Goal: Task Accomplishment & Management: Manage account settings

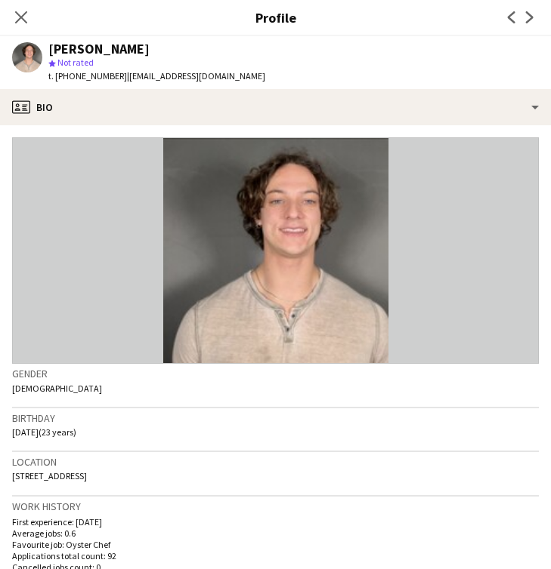
scroll to position [2510, 0]
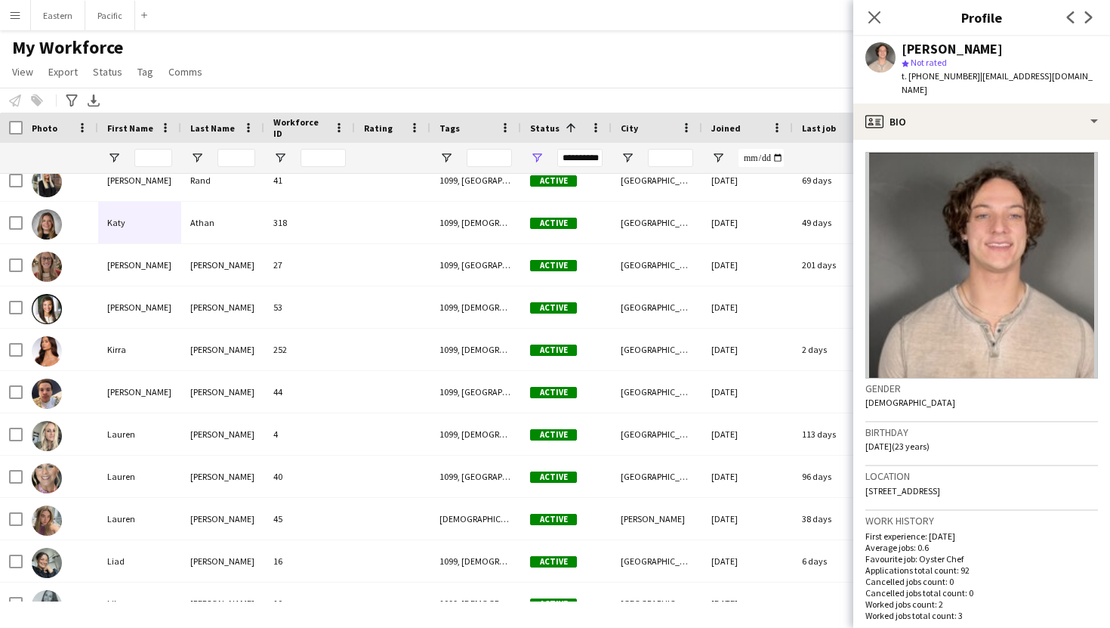
click at [0, 11] on button "Menu" at bounding box center [15, 15] width 30 height 30
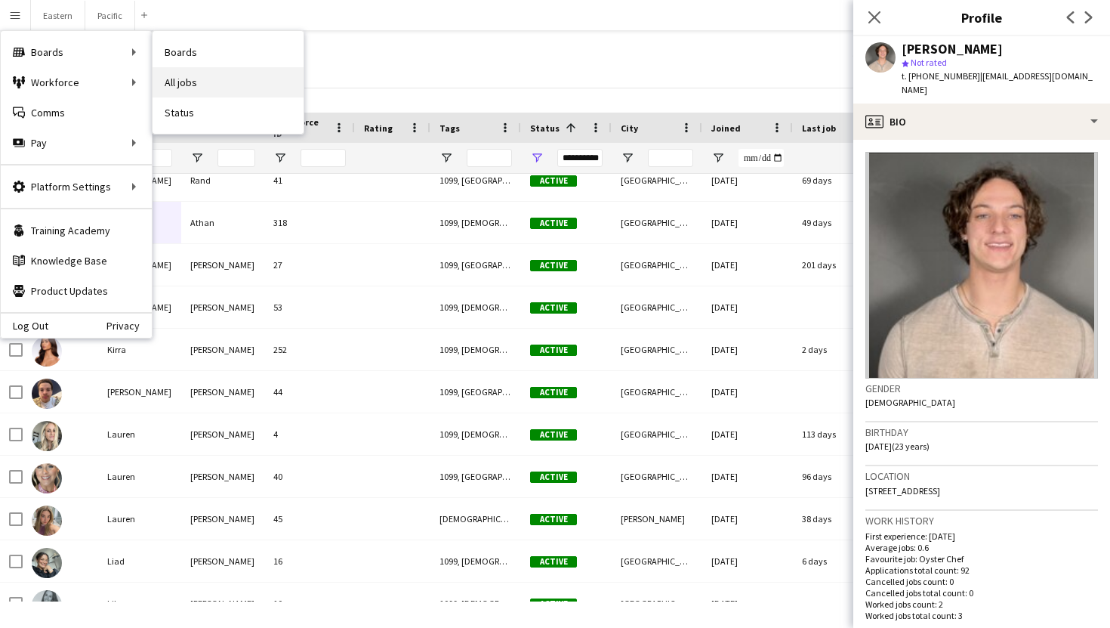
click at [198, 85] on link "All jobs" at bounding box center [228, 82] width 151 height 30
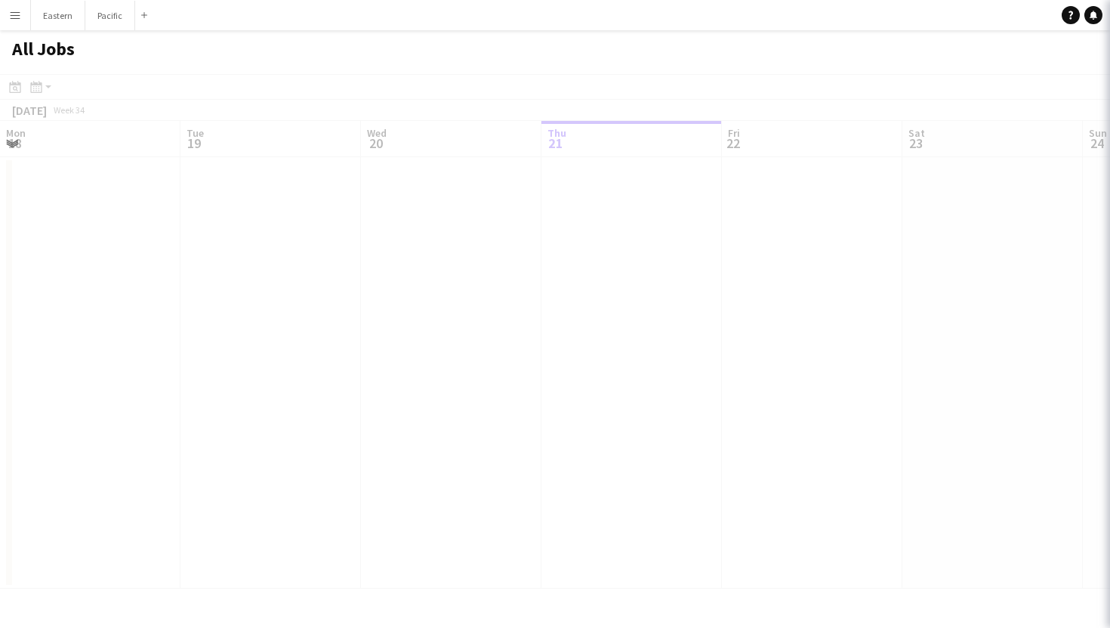
scroll to position [0, 361]
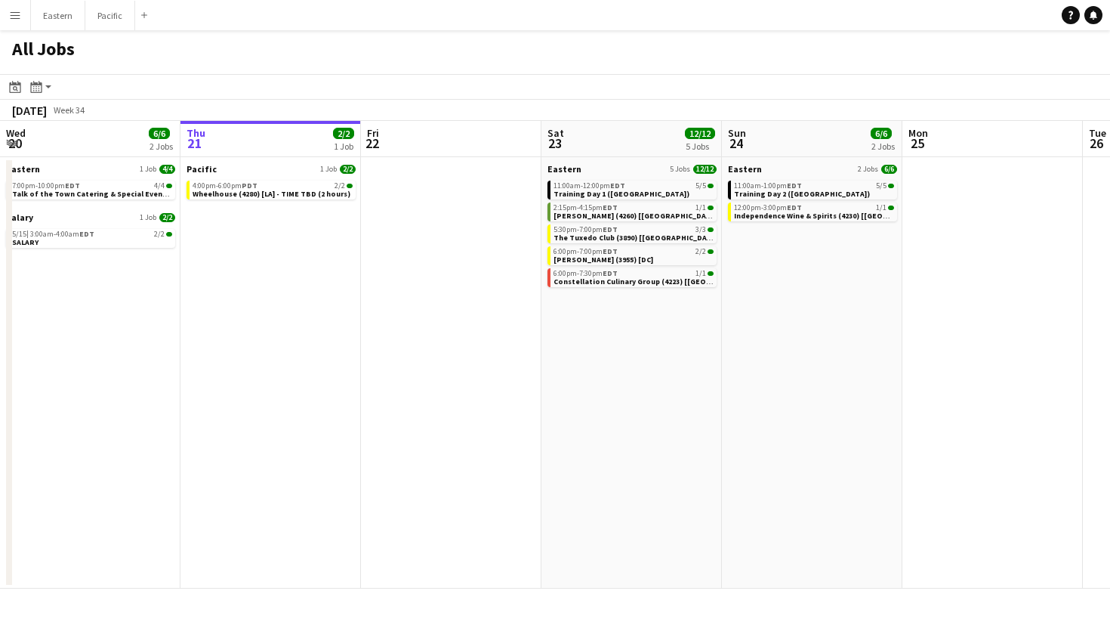
click at [9, 19] on app-icon "Menu" at bounding box center [15, 15] width 12 height 12
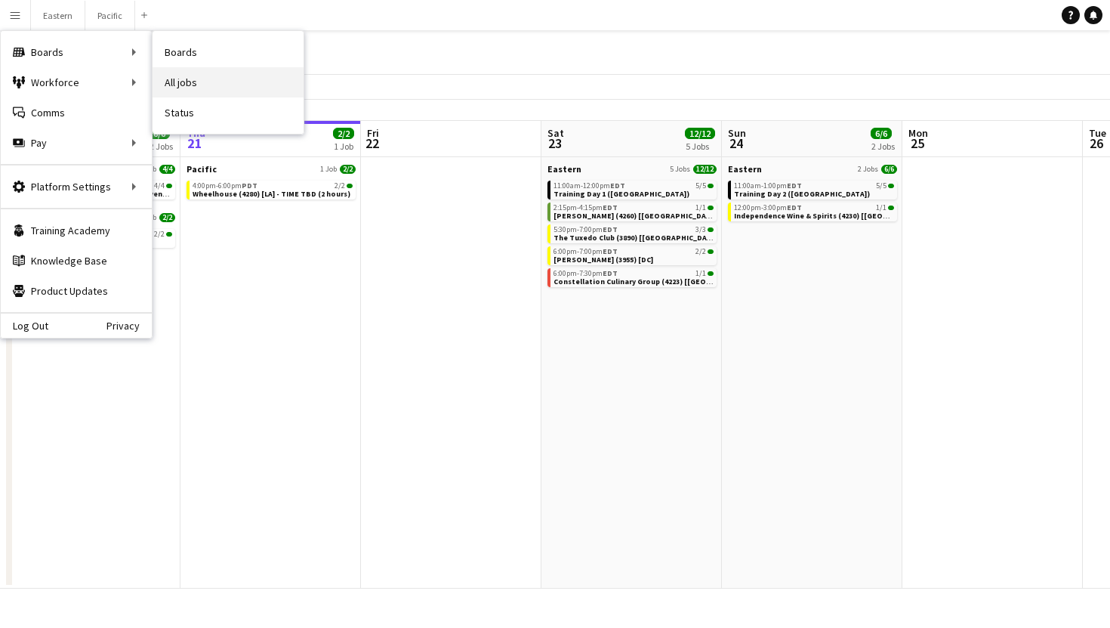
click at [253, 75] on link "All jobs" at bounding box center [228, 82] width 151 height 30
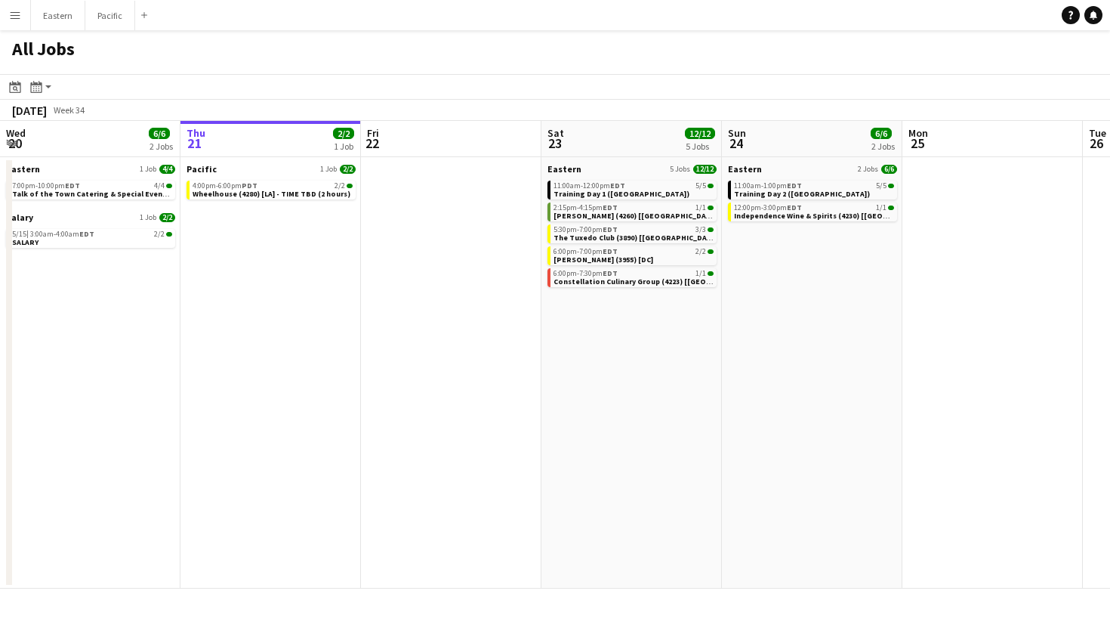
click at [11, 17] on app-icon "Menu" at bounding box center [15, 15] width 12 height 12
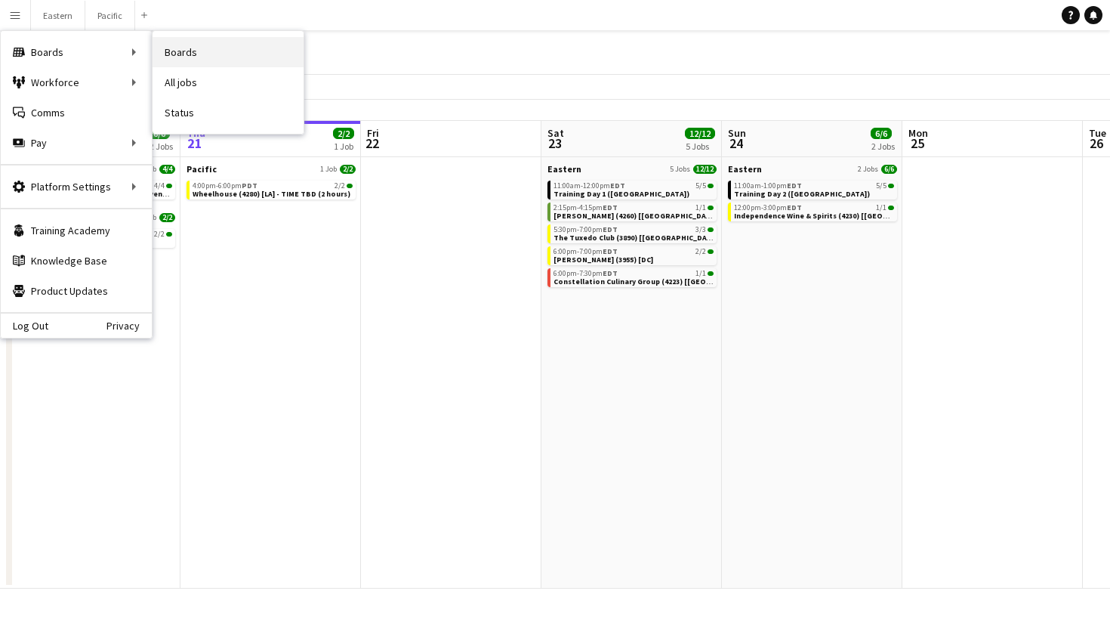
click at [211, 57] on link "Boards" at bounding box center [228, 52] width 151 height 30
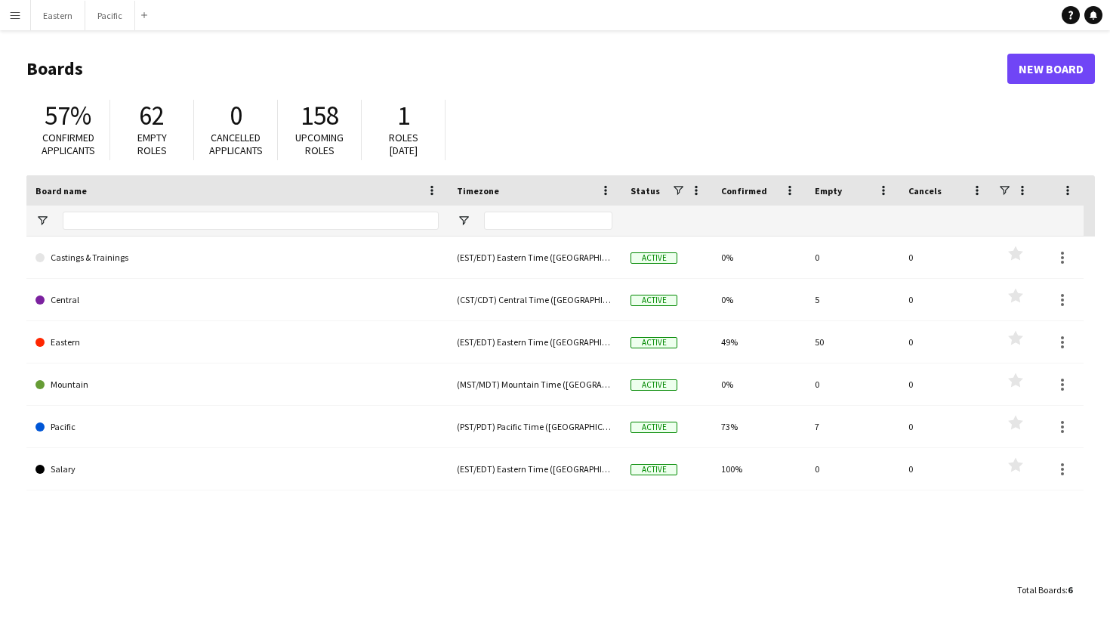
click at [18, 18] on app-icon "Menu" at bounding box center [15, 15] width 12 height 12
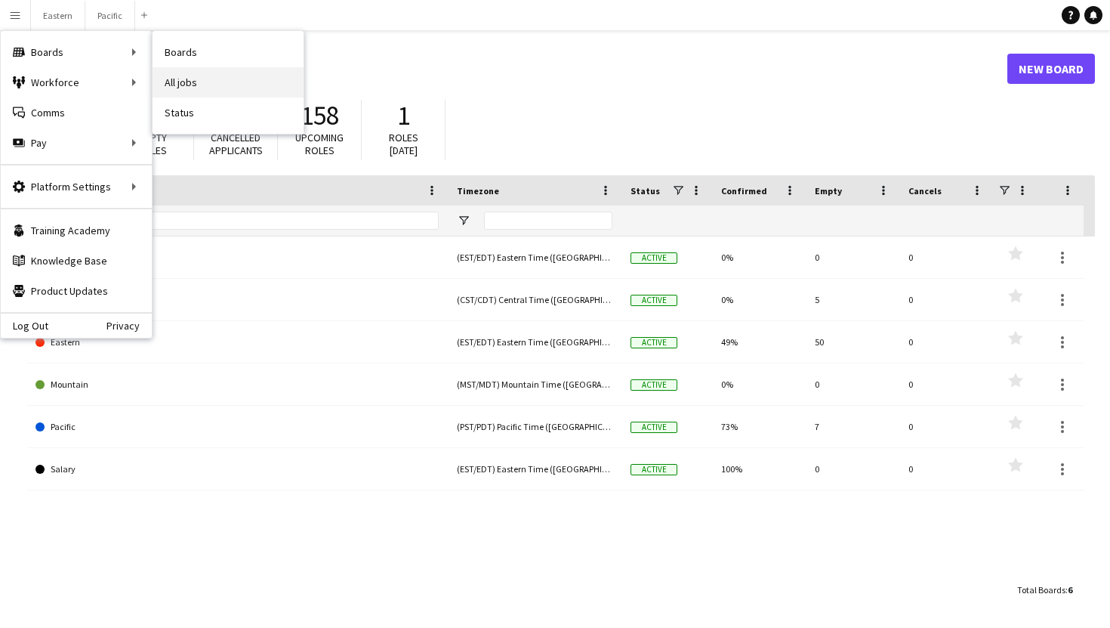
click at [208, 76] on link "All jobs" at bounding box center [228, 82] width 151 height 30
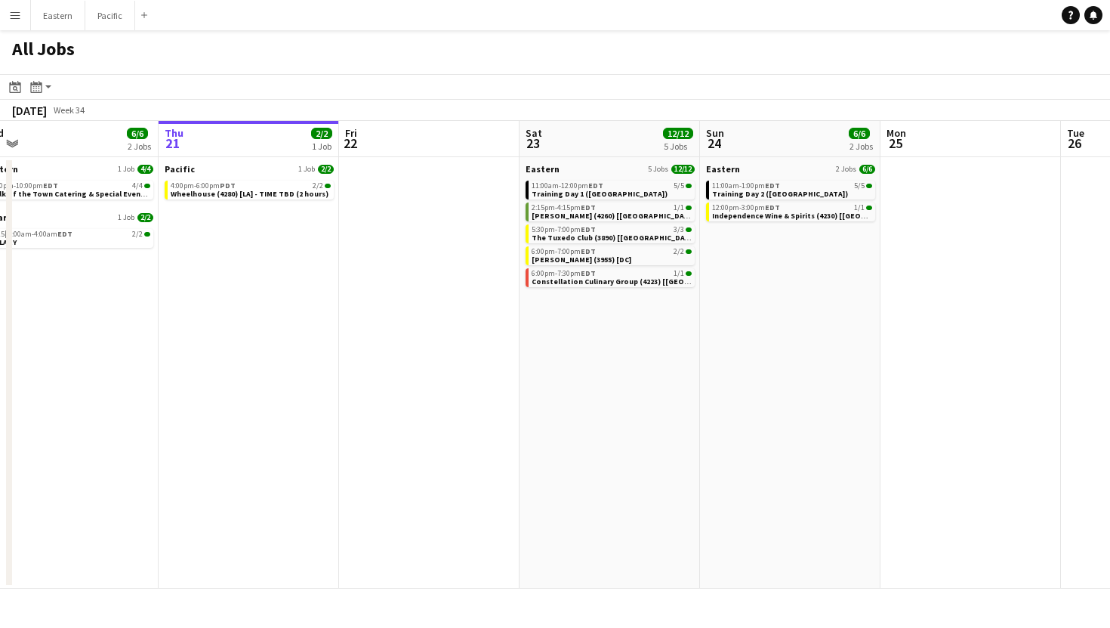
scroll to position [0, 381]
click at [32, 88] on icon "Month view / Day view" at bounding box center [36, 87] width 12 height 12
click at [53, 163] on link "Month view" at bounding box center [81, 168] width 83 height 14
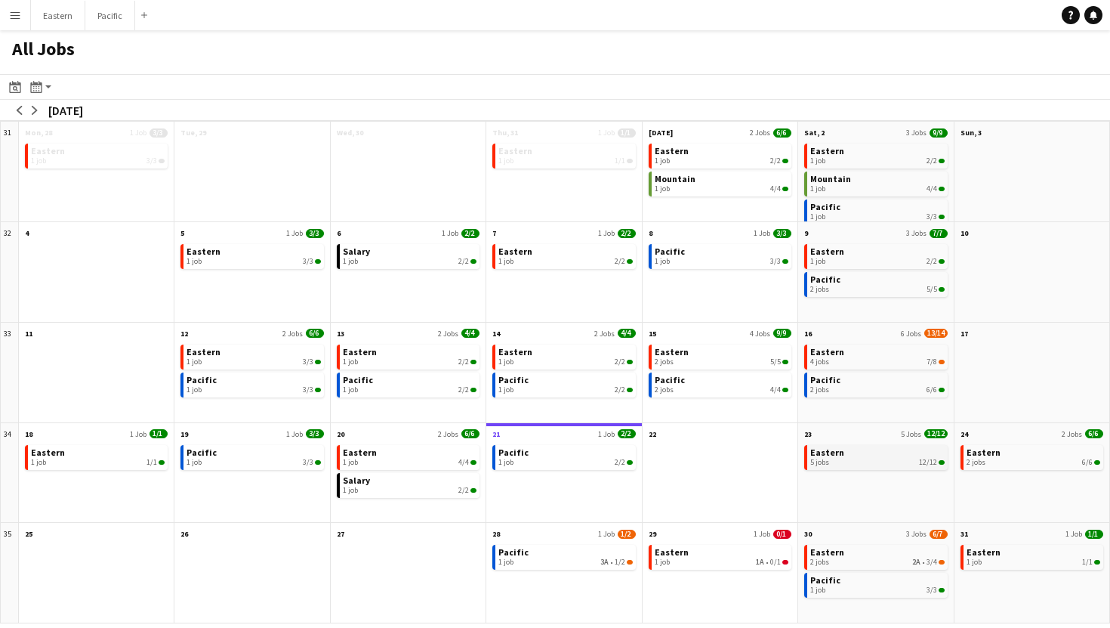
click at [550, 454] on span "Eastern" at bounding box center [827, 451] width 34 height 11
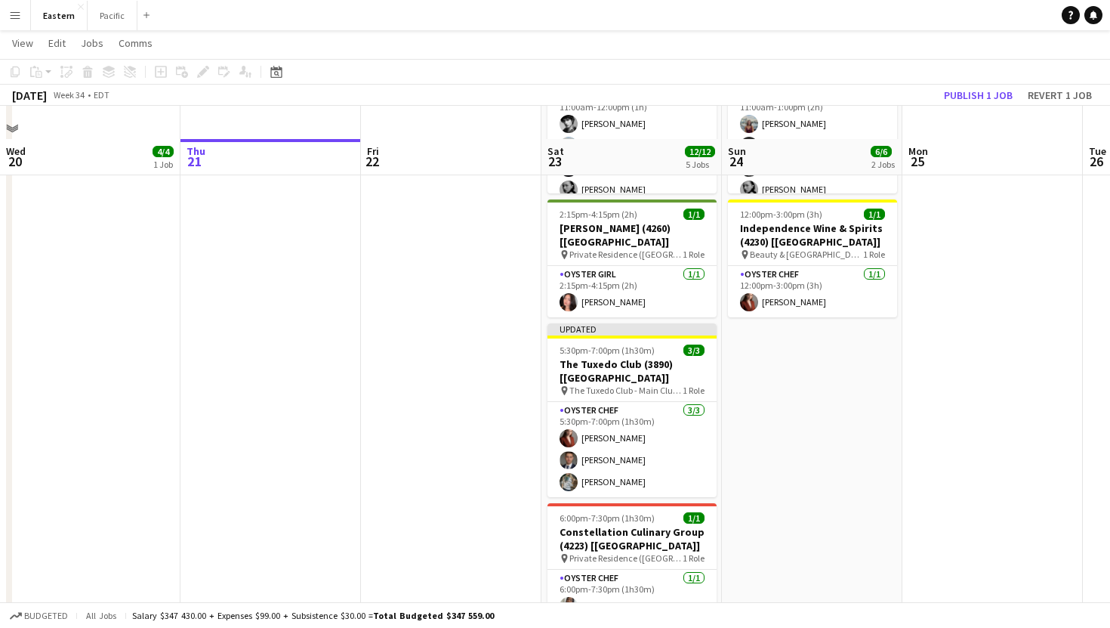
scroll to position [755, 0]
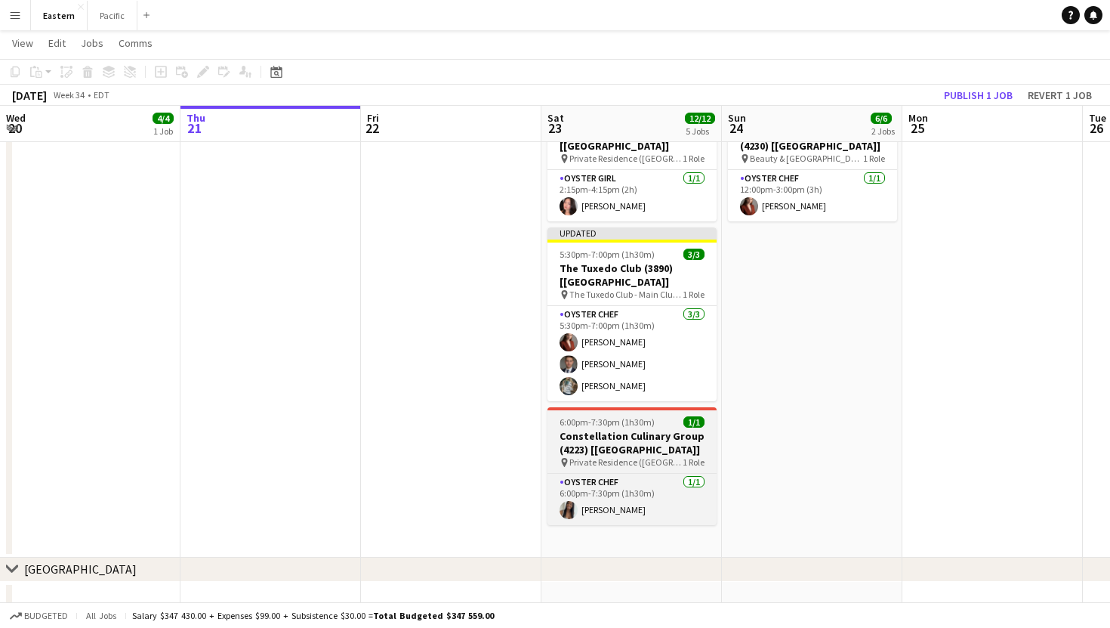
click at [677, 429] on h3 "Constellation Culinary Group (4223) [[GEOGRAPHIC_DATA]]" at bounding box center [632, 442] width 169 height 27
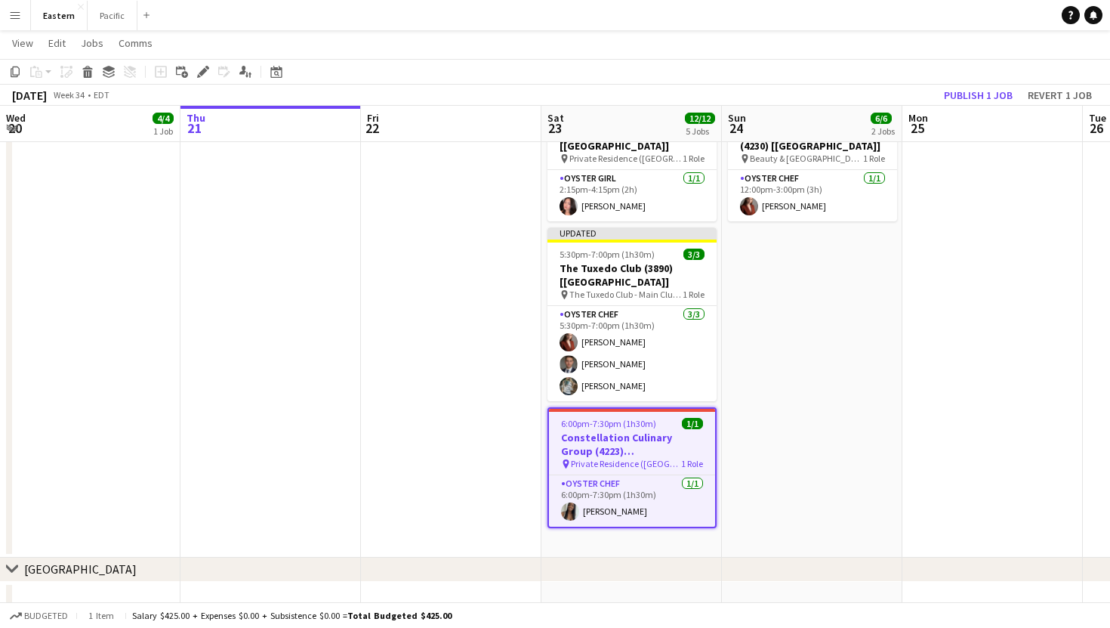
click at [677, 430] on h3 "Constellation Culinary Group (4223) [[GEOGRAPHIC_DATA]]" at bounding box center [632, 443] width 166 height 27
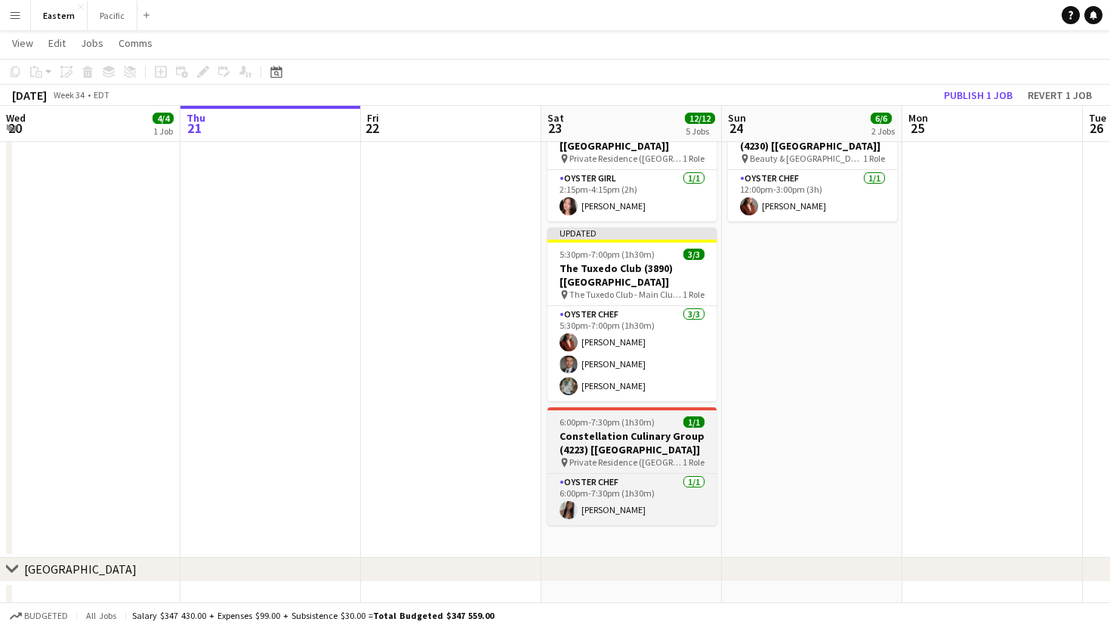
click at [671, 416] on div "6:00pm-7:30pm (1h30m) 1/1" at bounding box center [632, 421] width 169 height 11
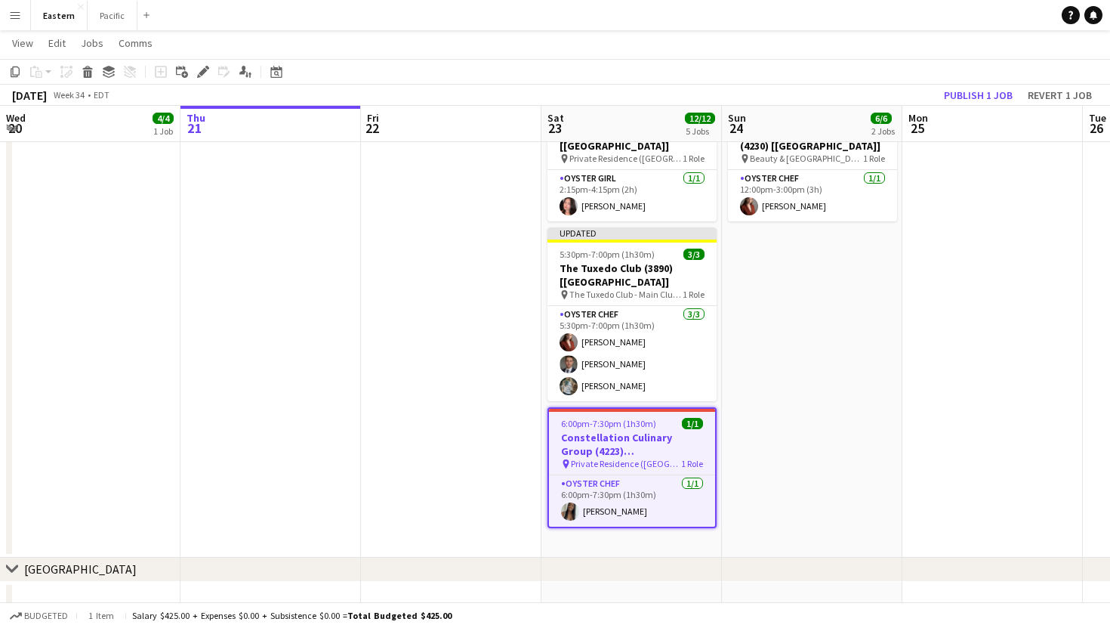
click at [671, 418] on div "6:00pm-7:30pm (1h30m) 1/1" at bounding box center [632, 423] width 166 height 11
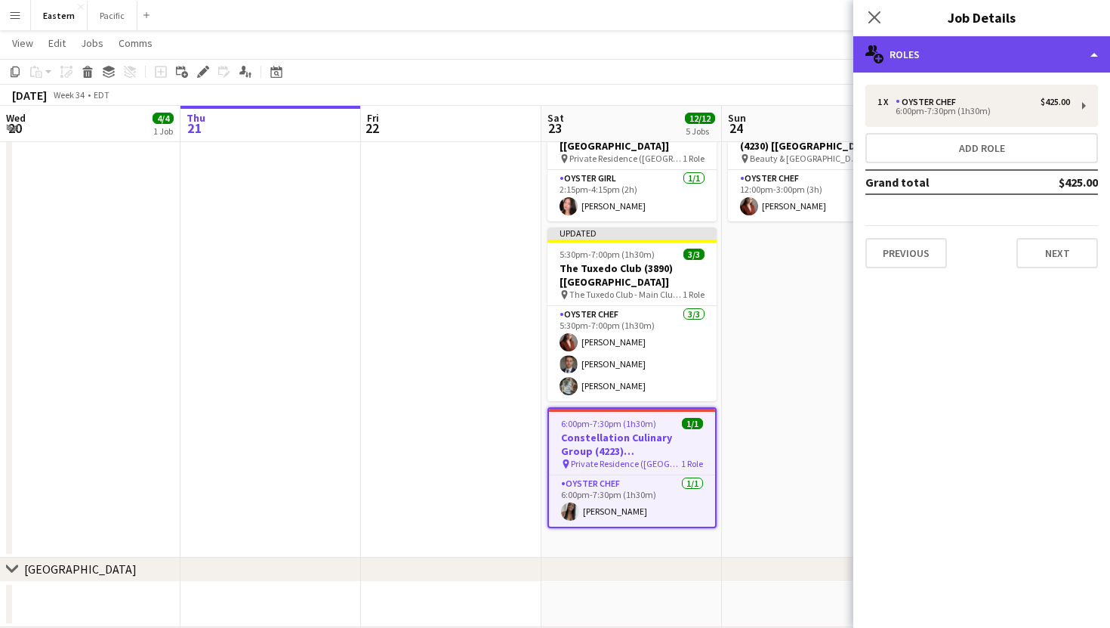
click at [1072, 56] on div "multiple-users-add Roles" at bounding box center [981, 54] width 257 height 36
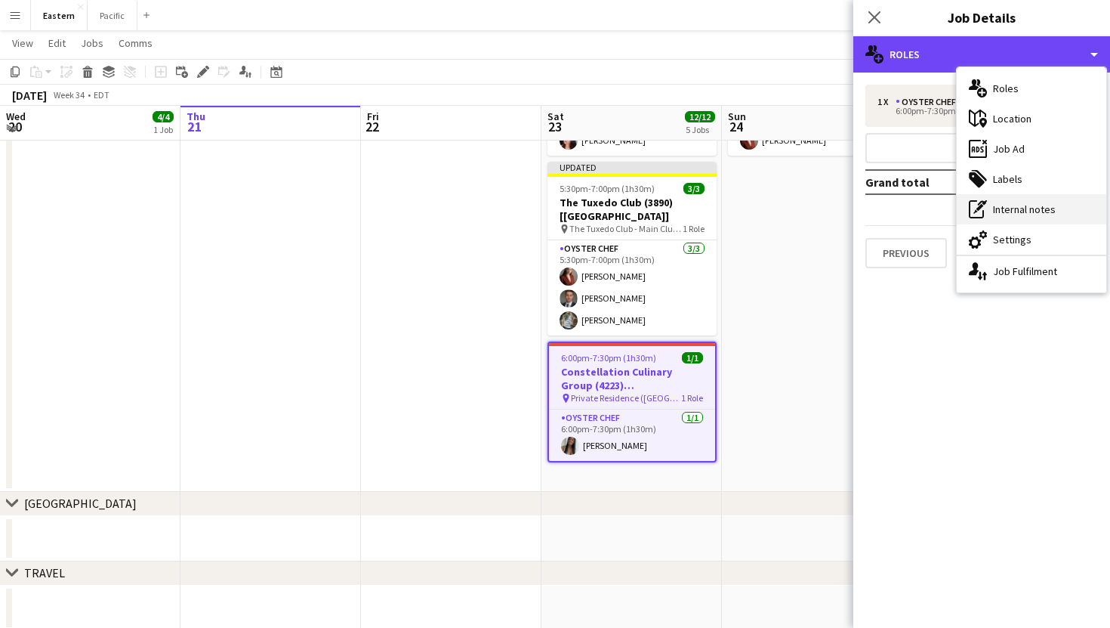
scroll to position [822, 0]
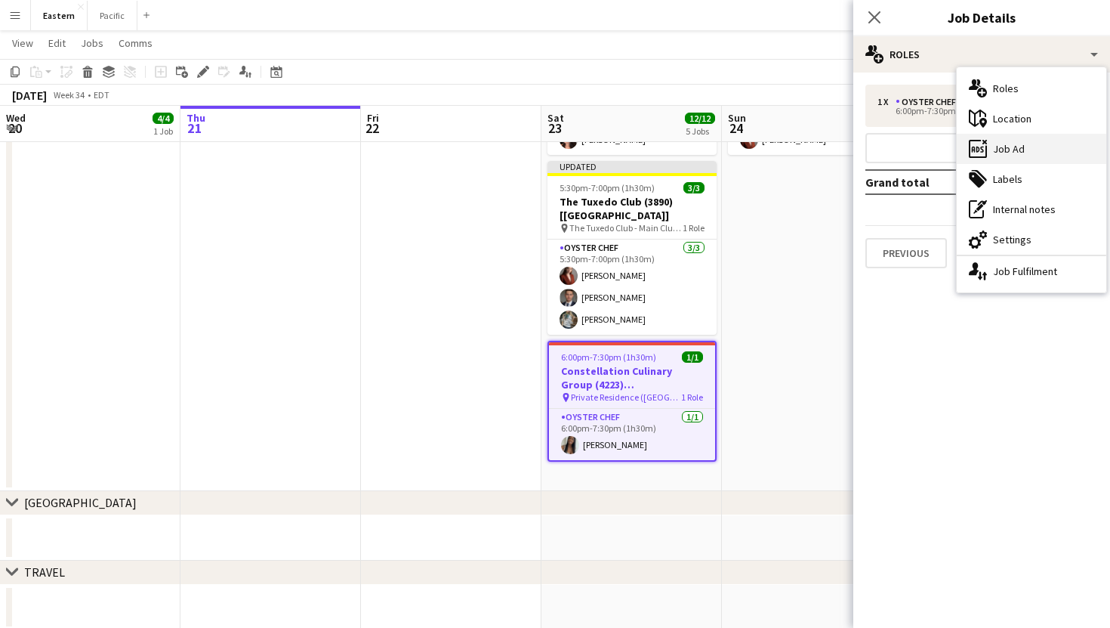
click at [1032, 141] on div "ads-window Job Ad" at bounding box center [1032, 149] width 150 height 30
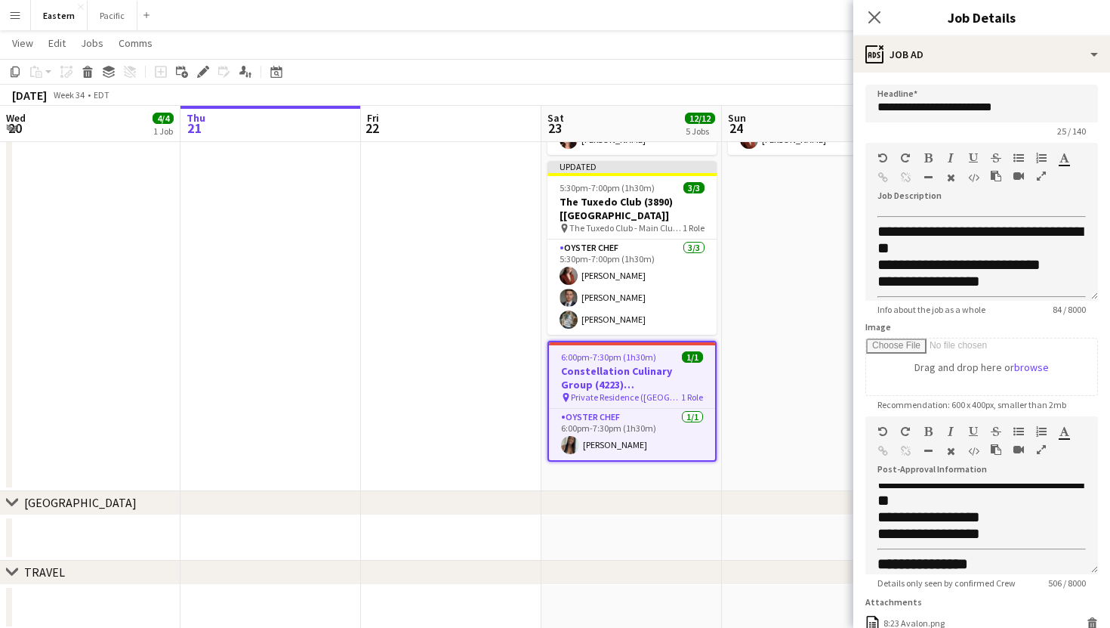
scroll to position [276, 0]
click at [875, 9] on app-icon "Close pop-in" at bounding box center [875, 18] width 22 height 22
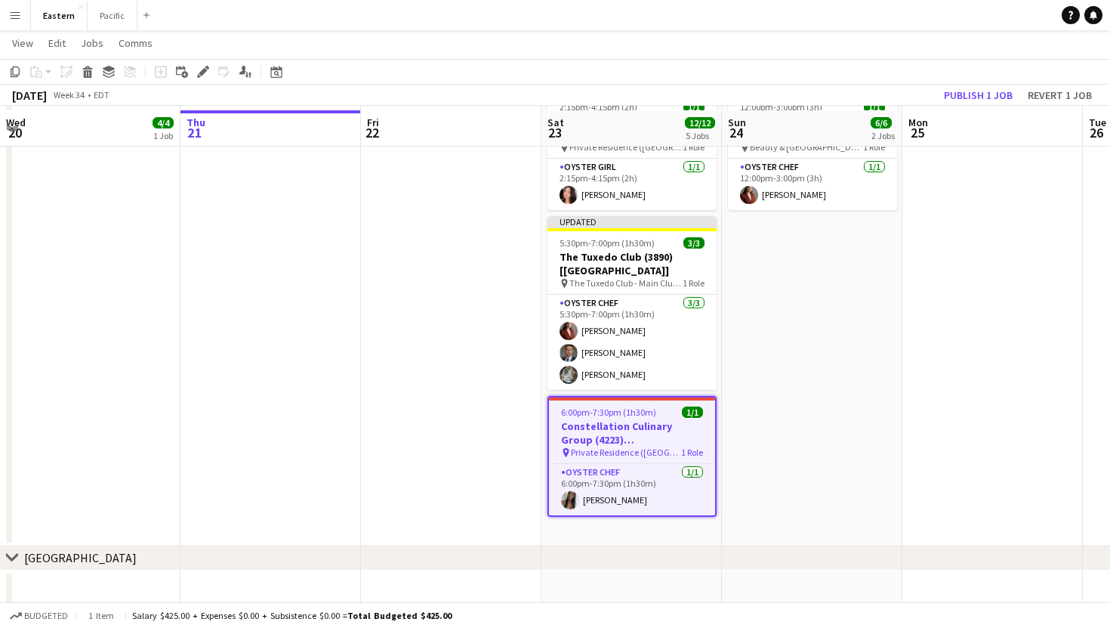
scroll to position [779, 0]
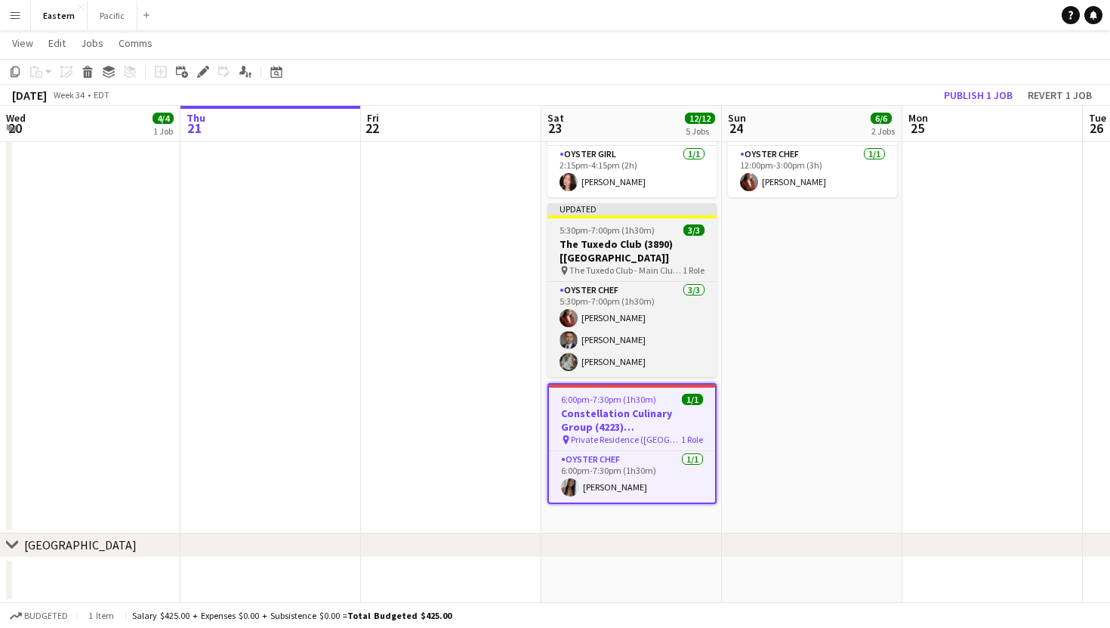
click at [656, 237] on h3 "The Tuxedo Club (3890) [[GEOGRAPHIC_DATA]]" at bounding box center [632, 250] width 169 height 27
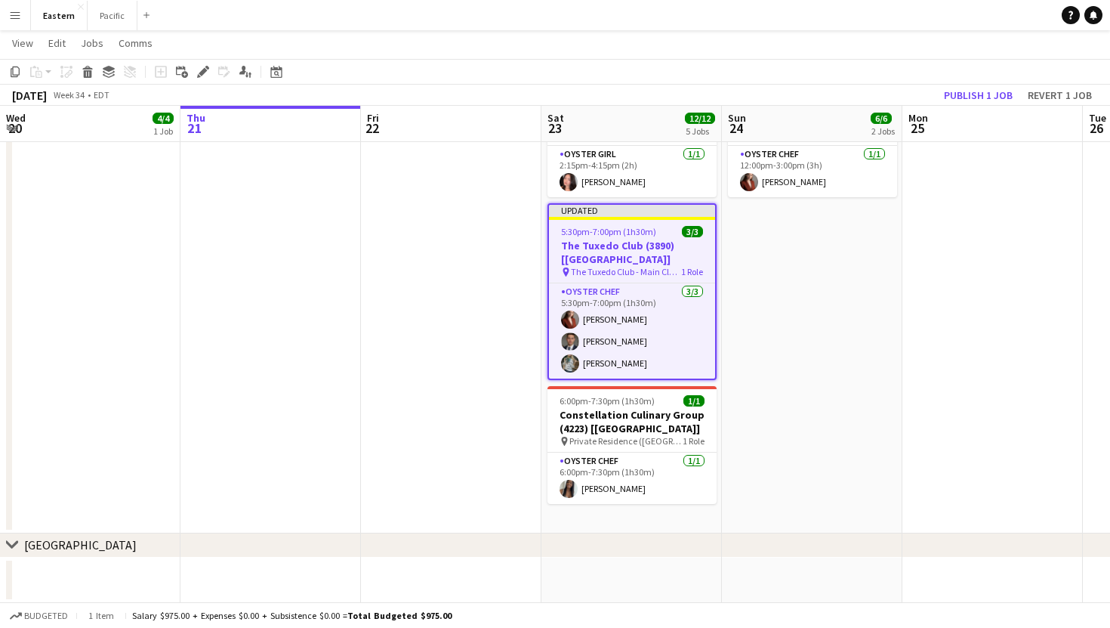
click at [656, 266] on span "The Tuxedo Club - Main Clubhouse ([GEOGRAPHIC_DATA], [GEOGRAPHIC_DATA])" at bounding box center [626, 271] width 110 height 11
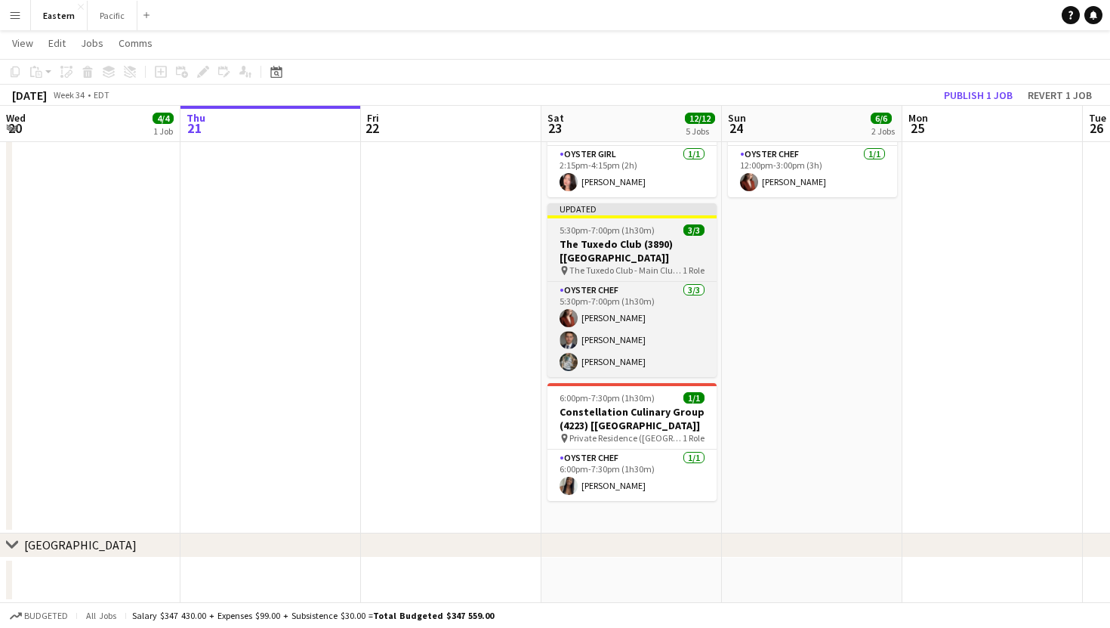
click at [682, 237] on h3 "The Tuxedo Club (3890) [[GEOGRAPHIC_DATA]]" at bounding box center [632, 250] width 169 height 27
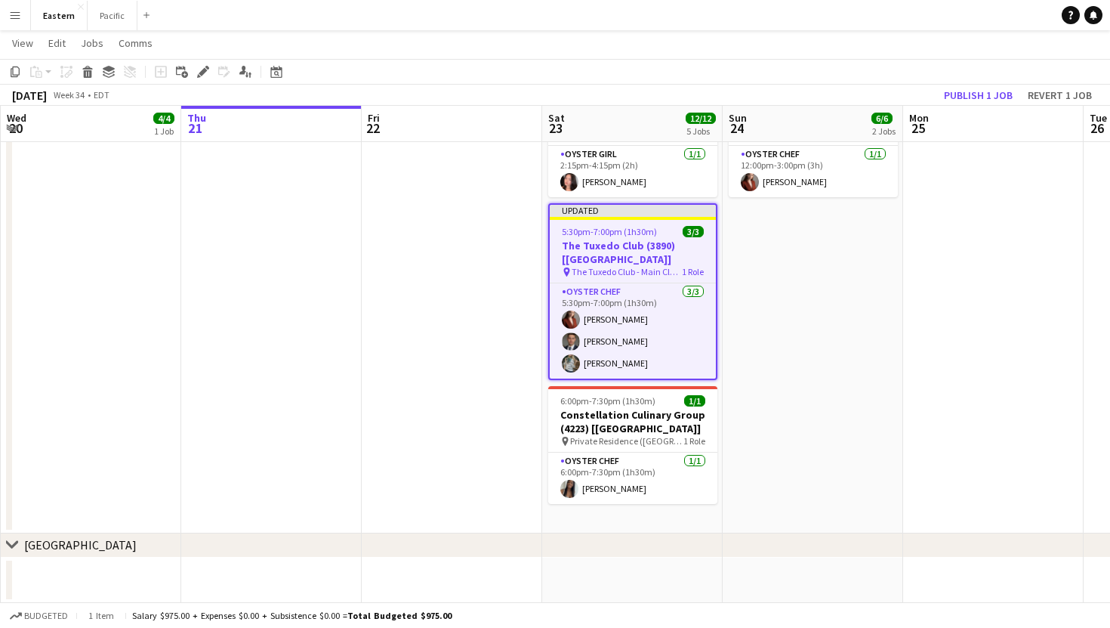
click at [682, 239] on h3 "The Tuxedo Club (3890) [[GEOGRAPHIC_DATA]]" at bounding box center [633, 252] width 166 height 27
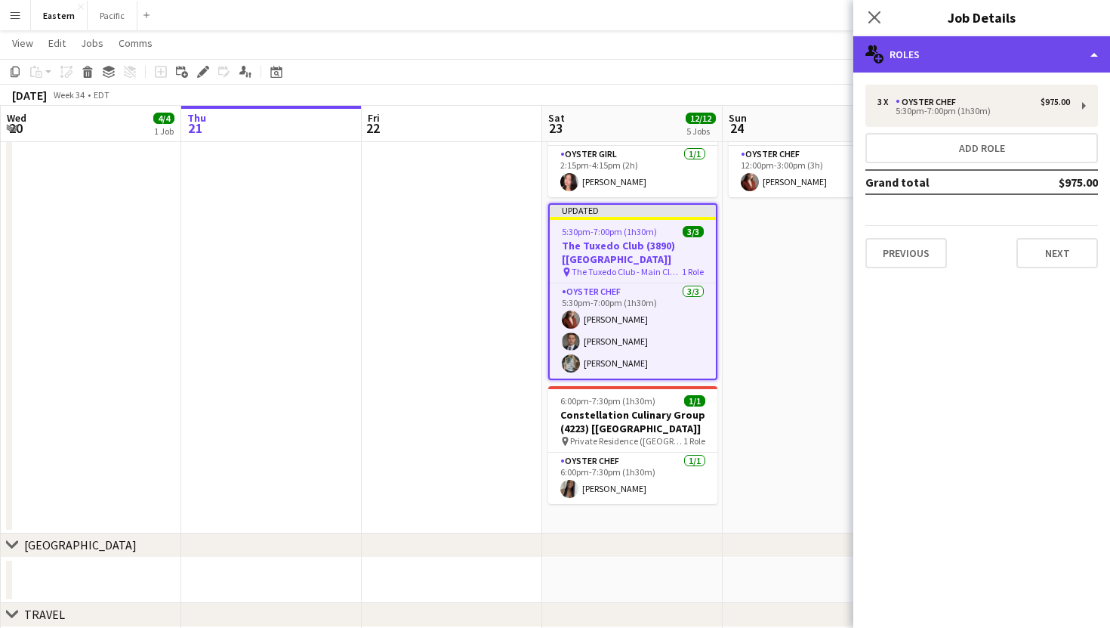
click at [1068, 59] on div "multiple-users-add Roles" at bounding box center [981, 54] width 257 height 36
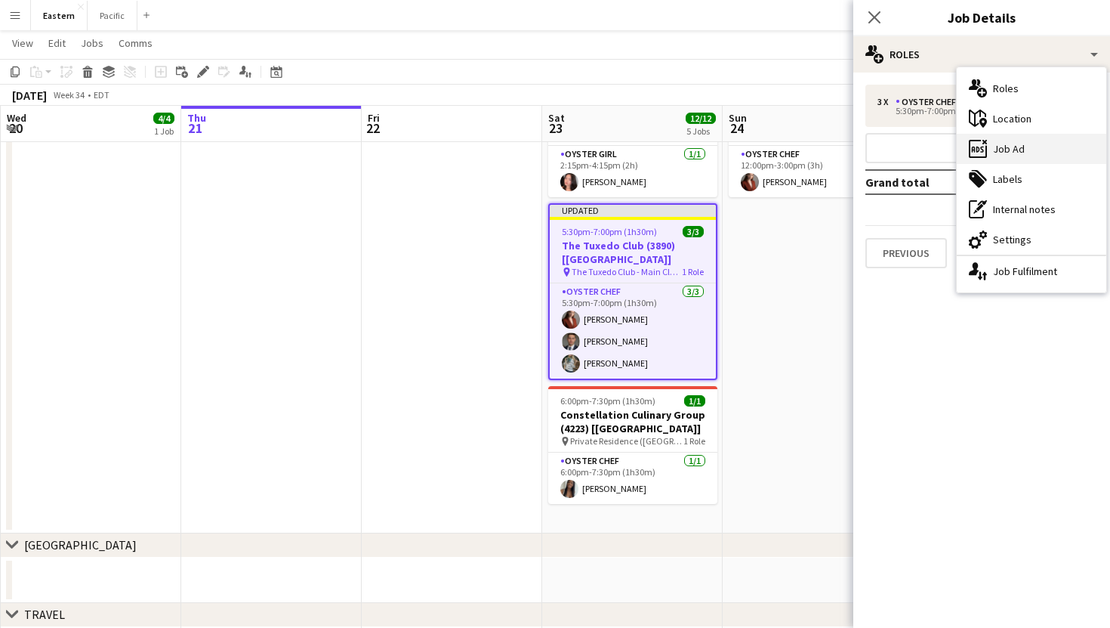
click at [1031, 154] on div "ads-window Job Ad" at bounding box center [1032, 149] width 150 height 30
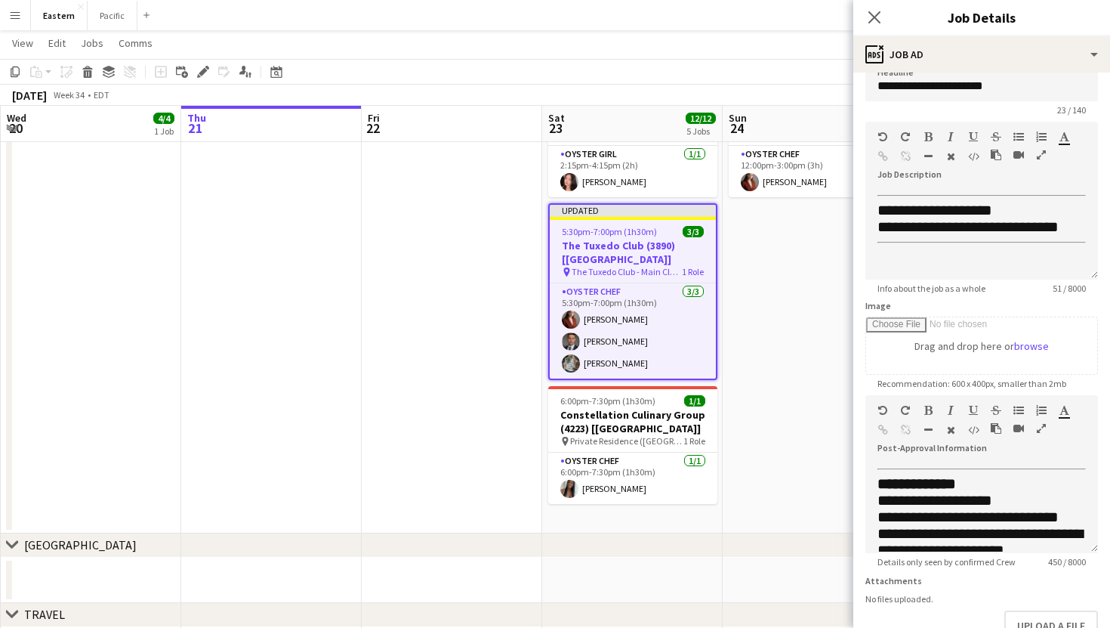
scroll to position [0, 0]
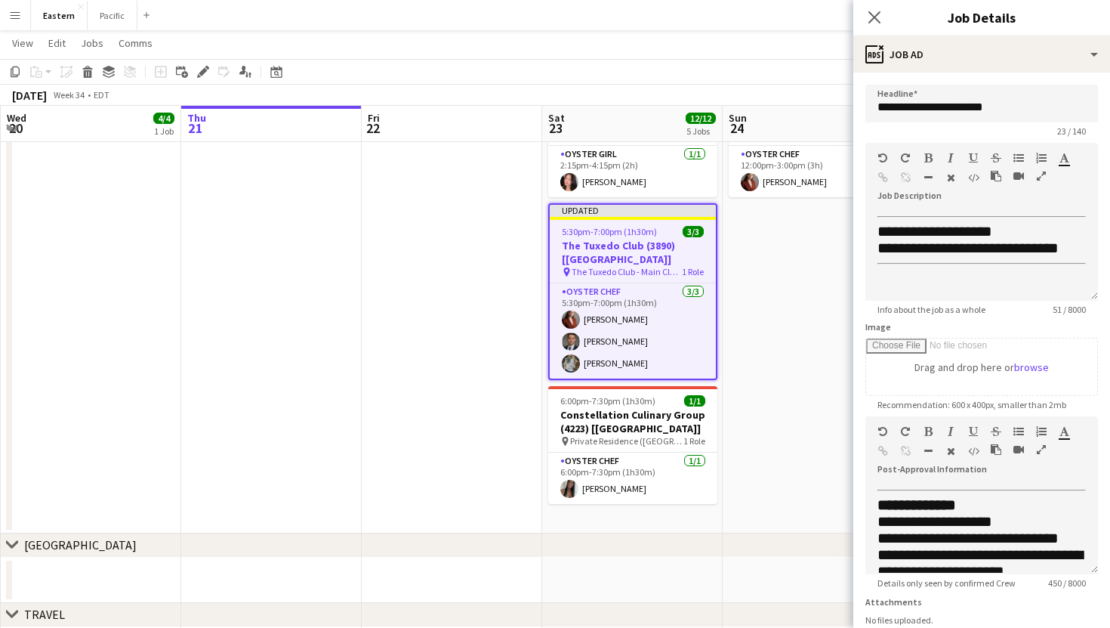
click at [785, 255] on app-date-cell "11:00am-1:00pm (2h) 5/5 Training Day 2 ([GEOGRAPHIC_DATA]) pin Ohm 2 Roles Trai…" at bounding box center [813, 189] width 181 height 690
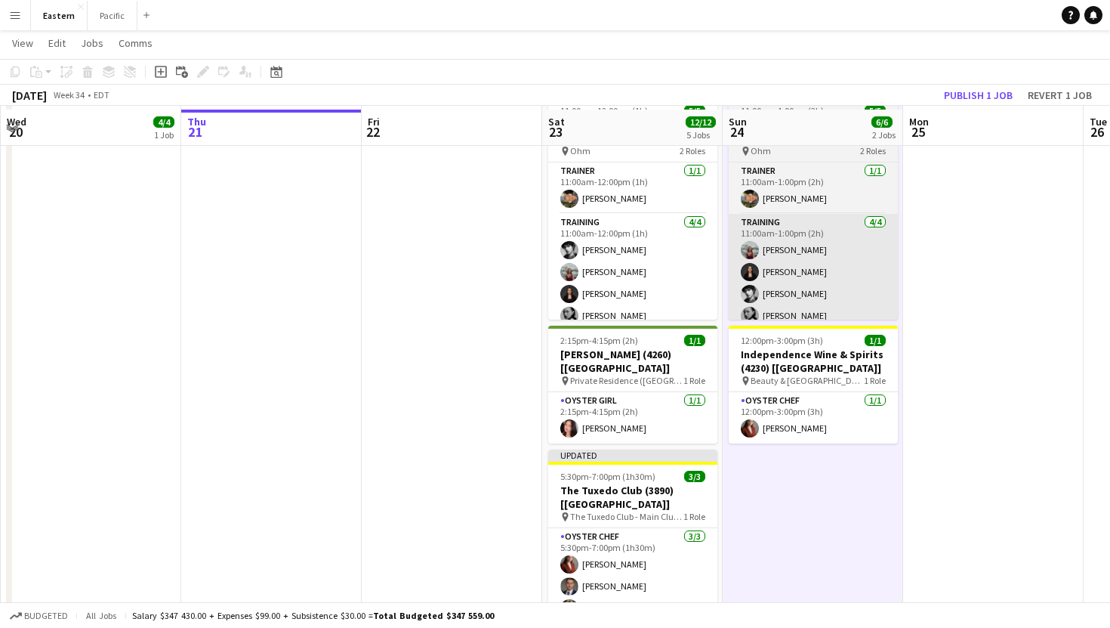
scroll to position [538, 0]
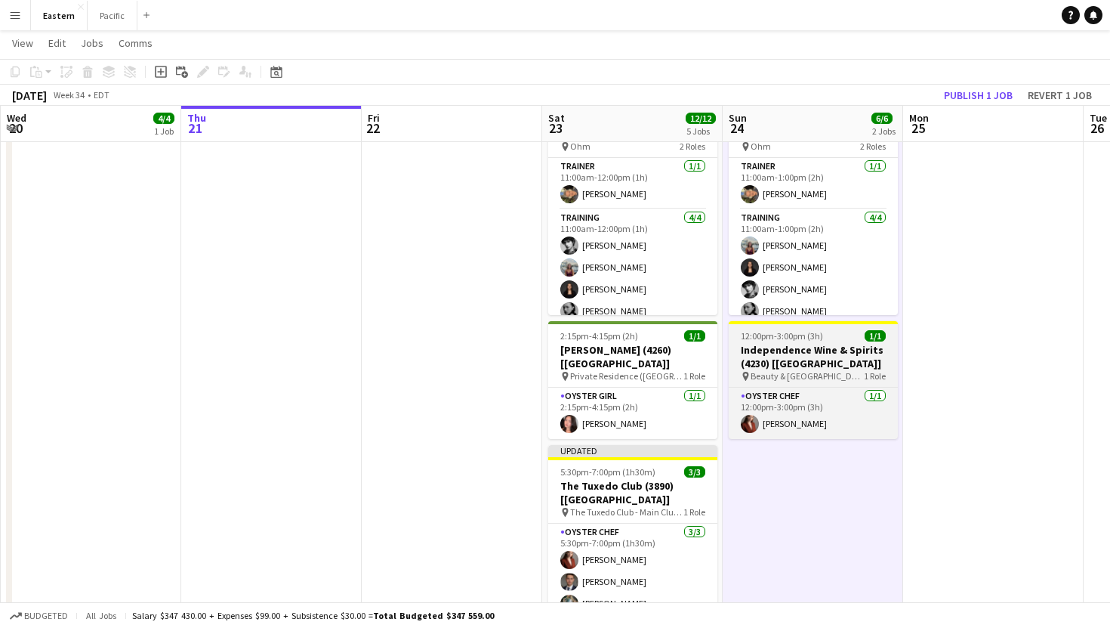
click at [846, 366] on h3 "Independence Wine & Spirits (4230) [[GEOGRAPHIC_DATA]]" at bounding box center [813, 356] width 169 height 27
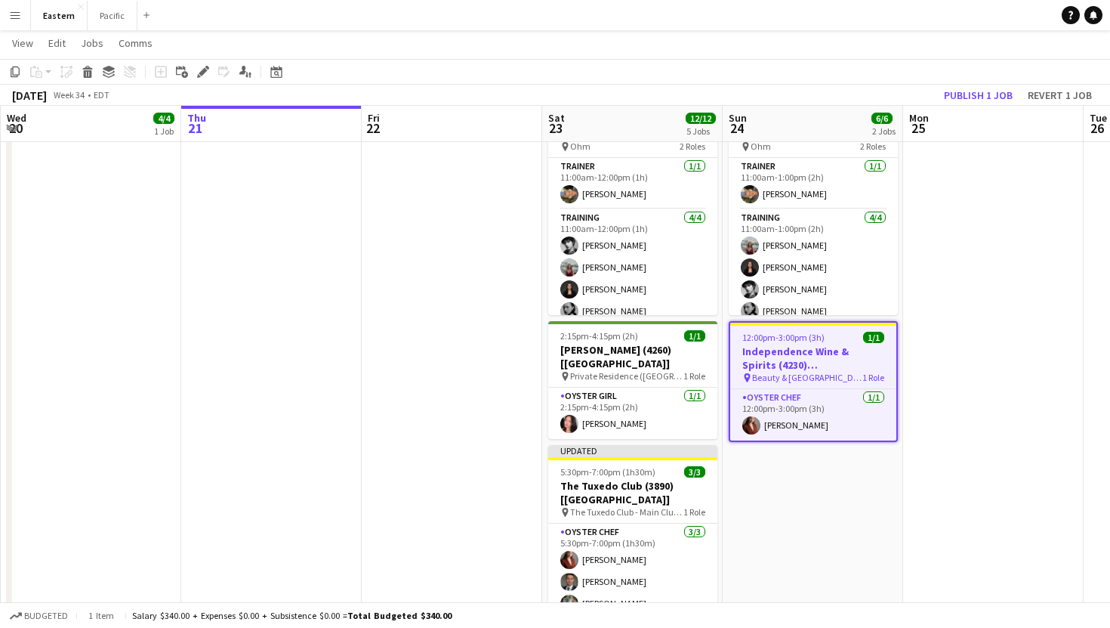
click at [868, 359] on h3 "Independence Wine & Spirits (4230) [[GEOGRAPHIC_DATA]]" at bounding box center [813, 357] width 166 height 27
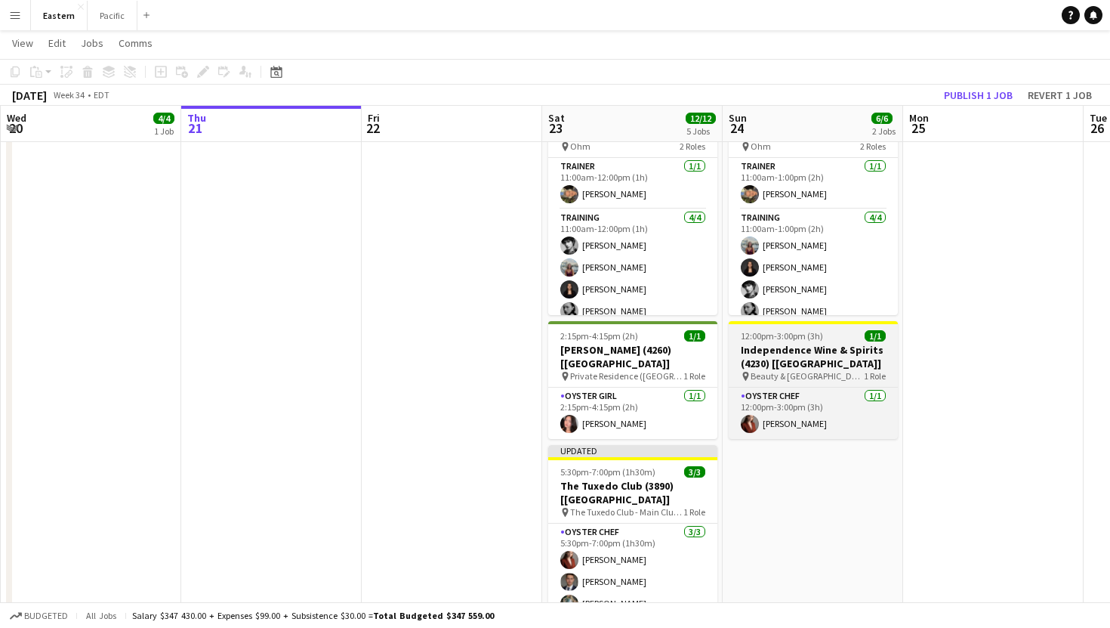
click at [828, 343] on h3 "Independence Wine & Spirits (4230) [[GEOGRAPHIC_DATA]]" at bounding box center [813, 356] width 169 height 27
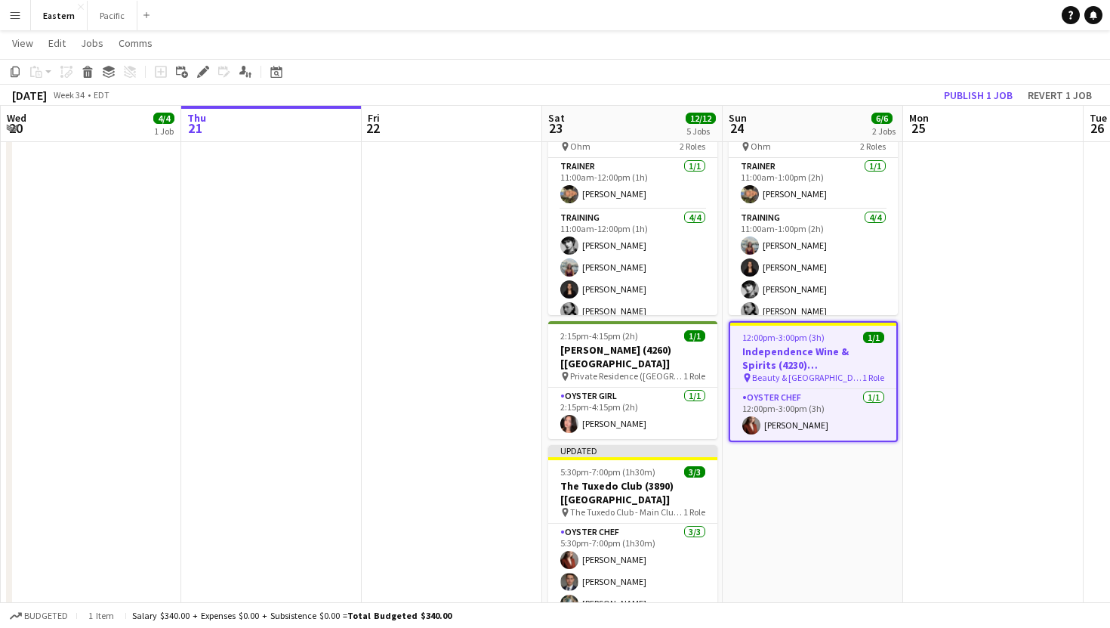
click at [853, 347] on h3 "Independence Wine & Spirits (4230) [[GEOGRAPHIC_DATA]]" at bounding box center [813, 357] width 166 height 27
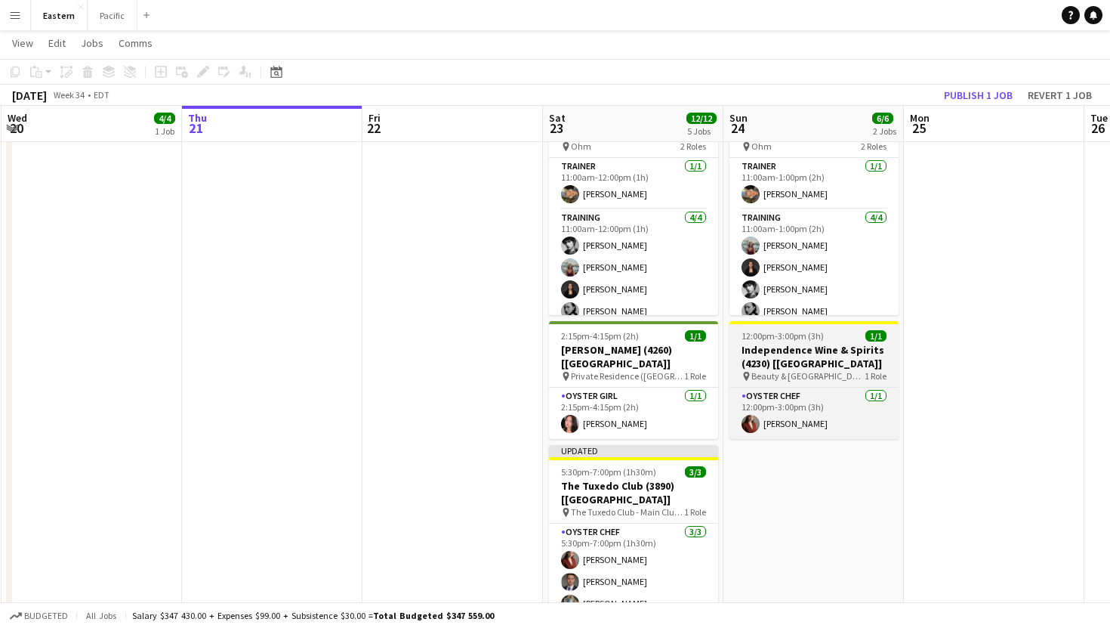
click at [853, 347] on h3 "Independence Wine & Spirits (4230) [[GEOGRAPHIC_DATA]]" at bounding box center [814, 356] width 169 height 27
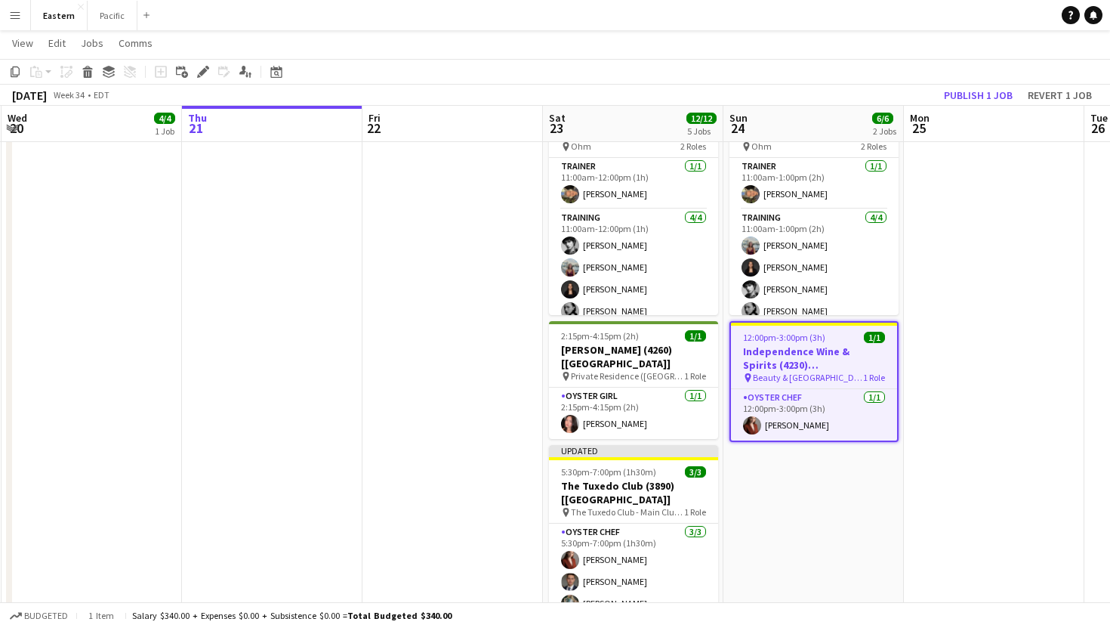
click at [853, 347] on h3 "Independence Wine & Spirits (4230) [[GEOGRAPHIC_DATA]]" at bounding box center [814, 357] width 166 height 27
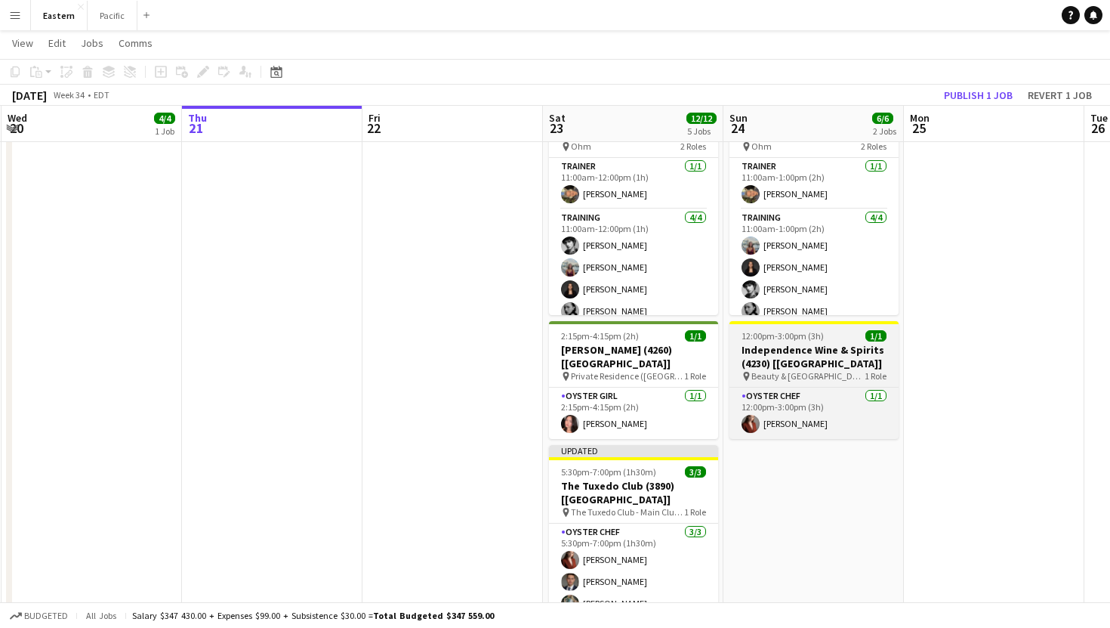
click at [847, 326] on app-job-card "12:00pm-3:00pm (3h) 1/1 Independence Wine & Spirits (4230) [[GEOGRAPHIC_DATA]] …" at bounding box center [814, 380] width 169 height 118
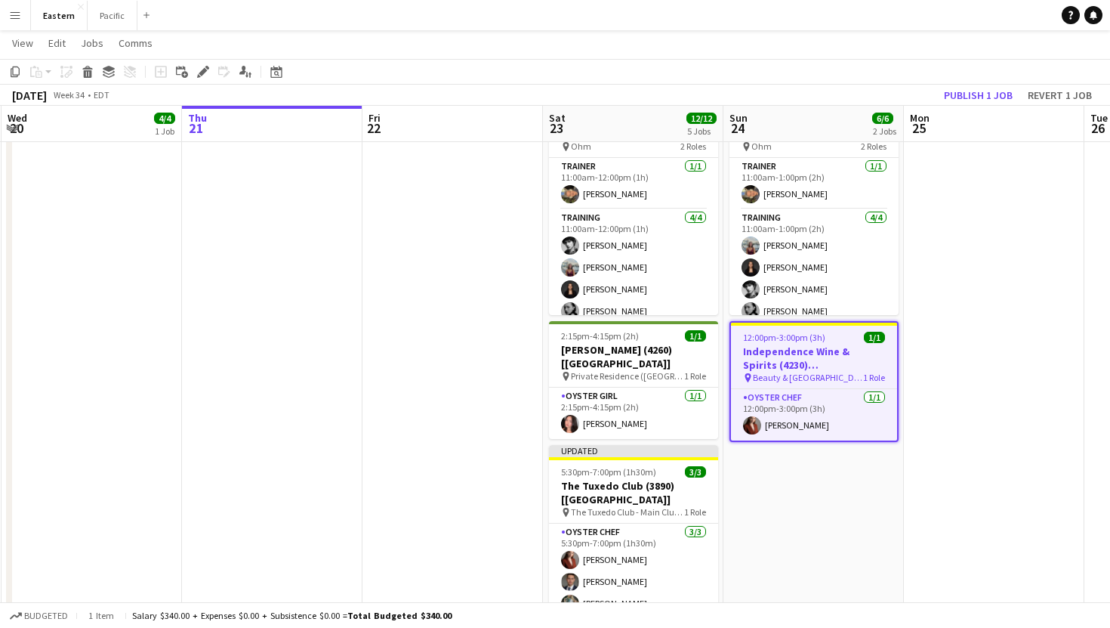
click at [847, 326] on app-job-card "12:00pm-3:00pm (3h) 1/1 Independence Wine & Spirits (4230) [[GEOGRAPHIC_DATA]] …" at bounding box center [814, 381] width 169 height 121
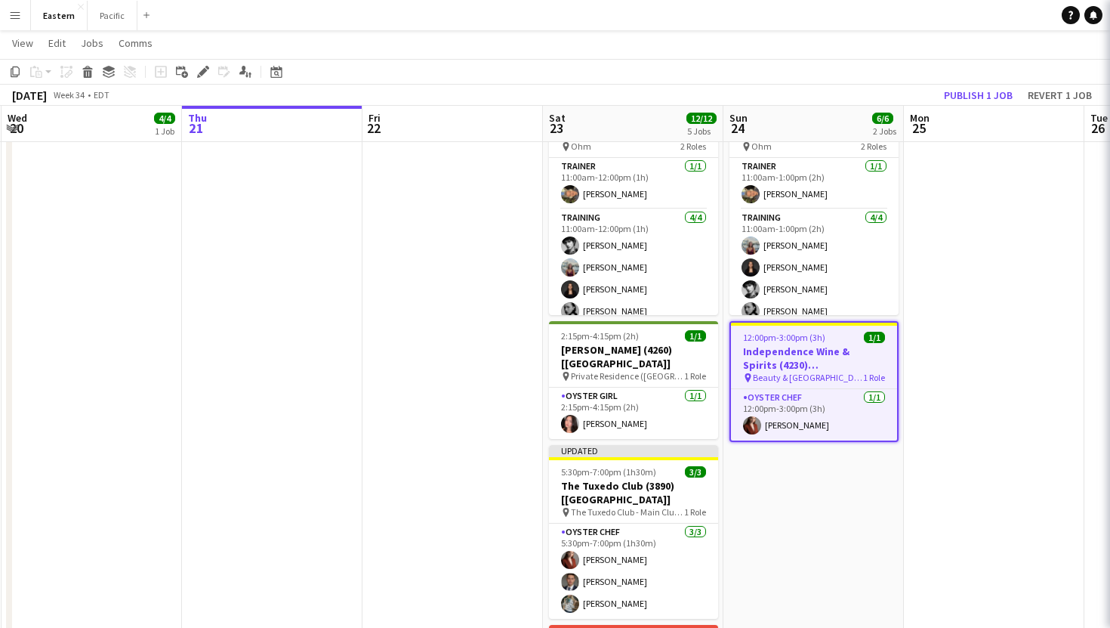
type input "**********"
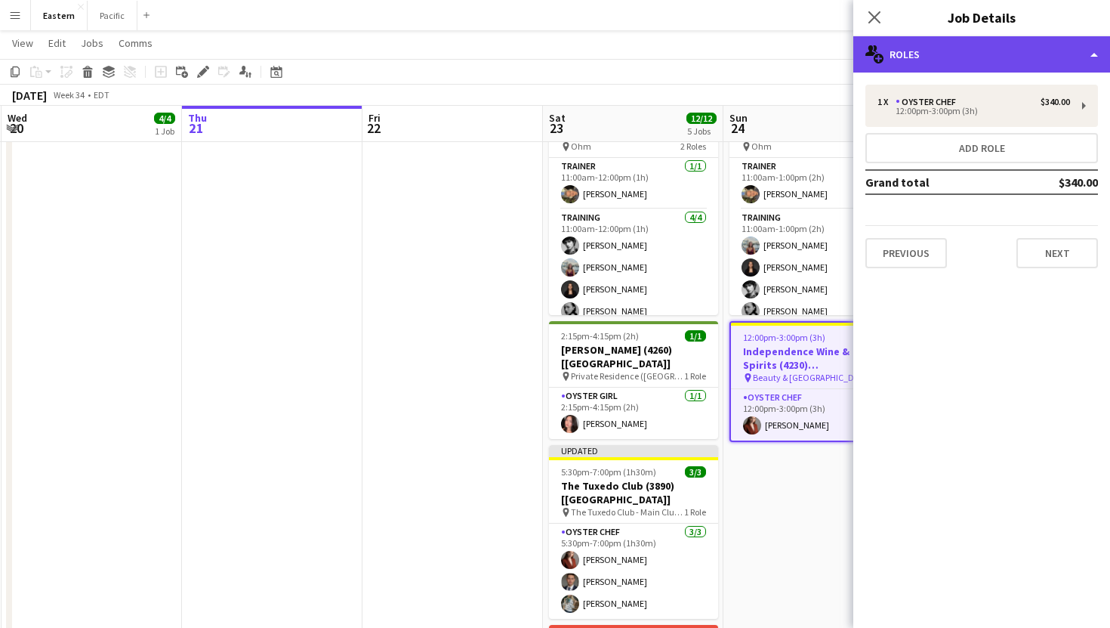
click at [1050, 62] on div "multiple-users-add Roles" at bounding box center [981, 54] width 257 height 36
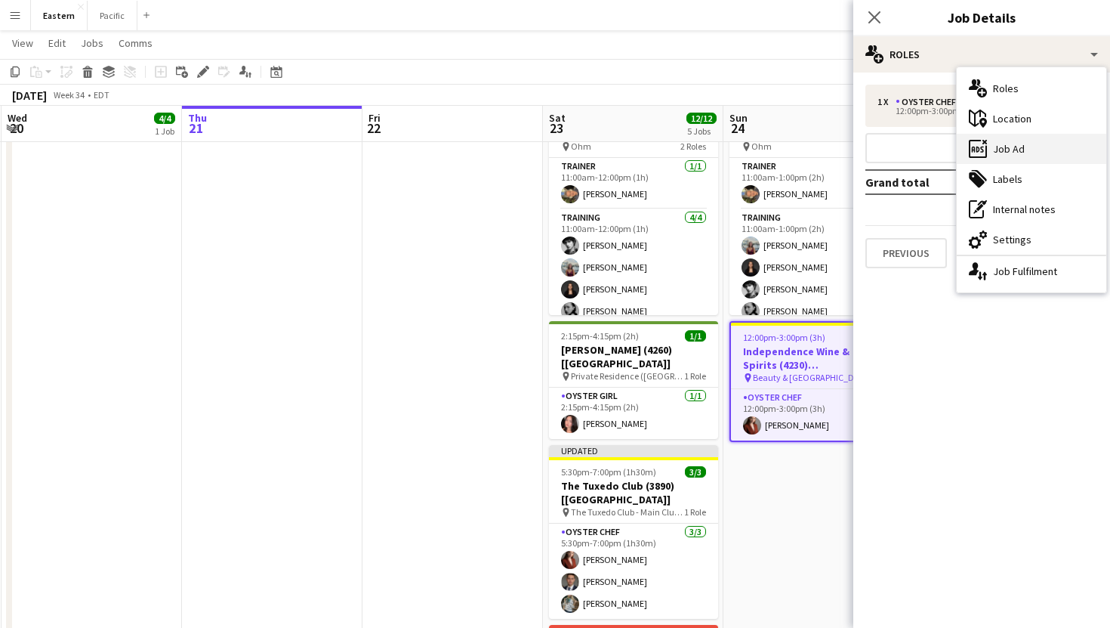
click at [1022, 140] on div "ads-window Job Ad" at bounding box center [1032, 149] width 150 height 30
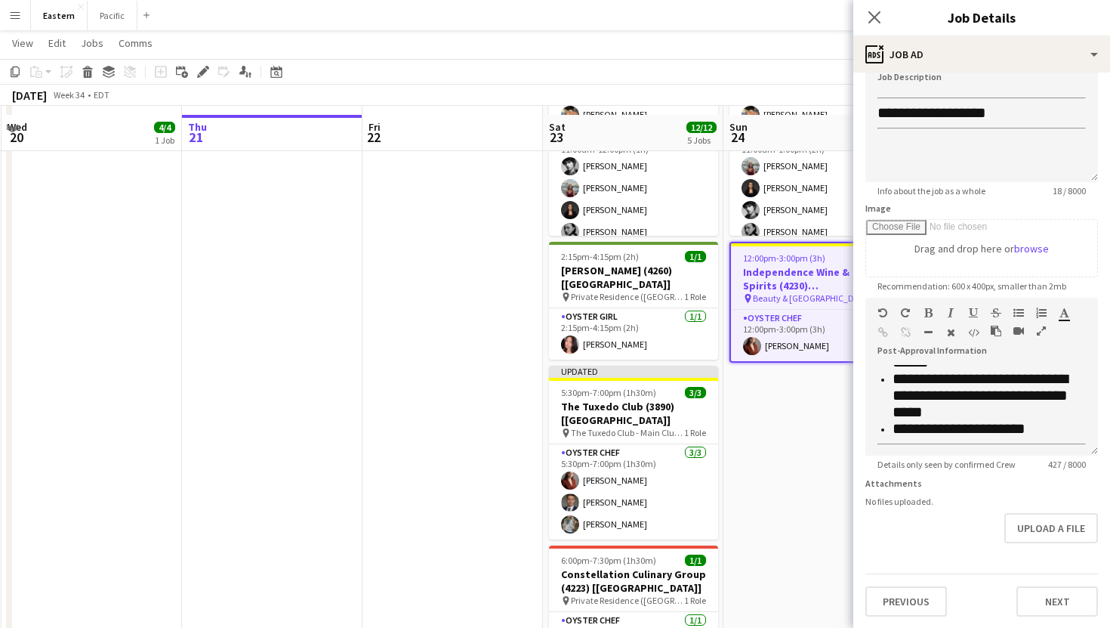
scroll to position [628, 0]
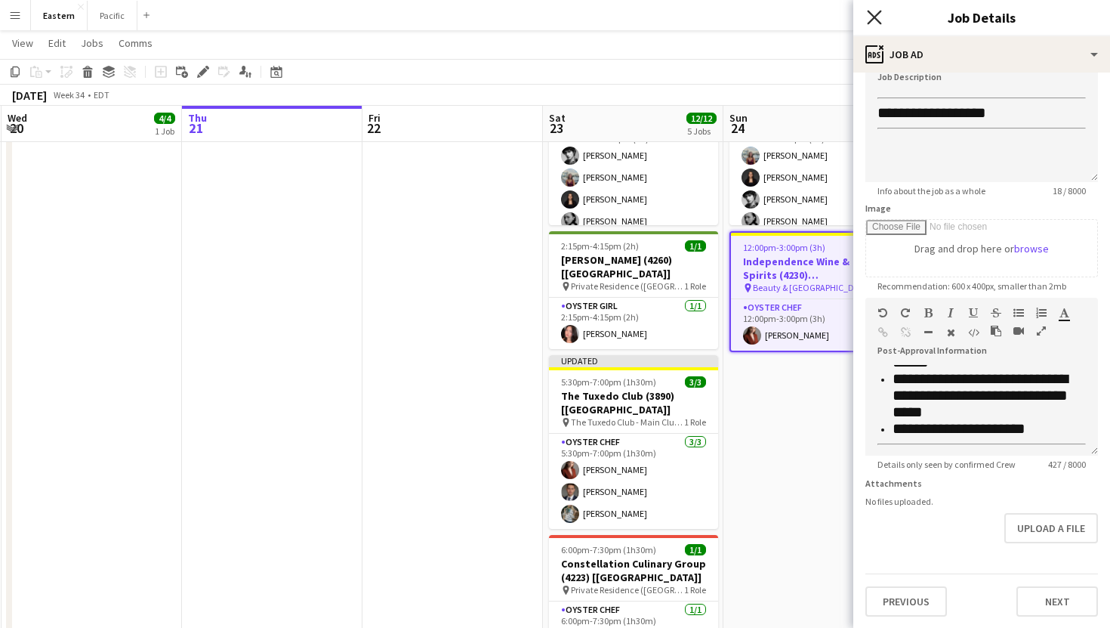
click at [875, 14] on icon "Close pop-in" at bounding box center [874, 17] width 14 height 14
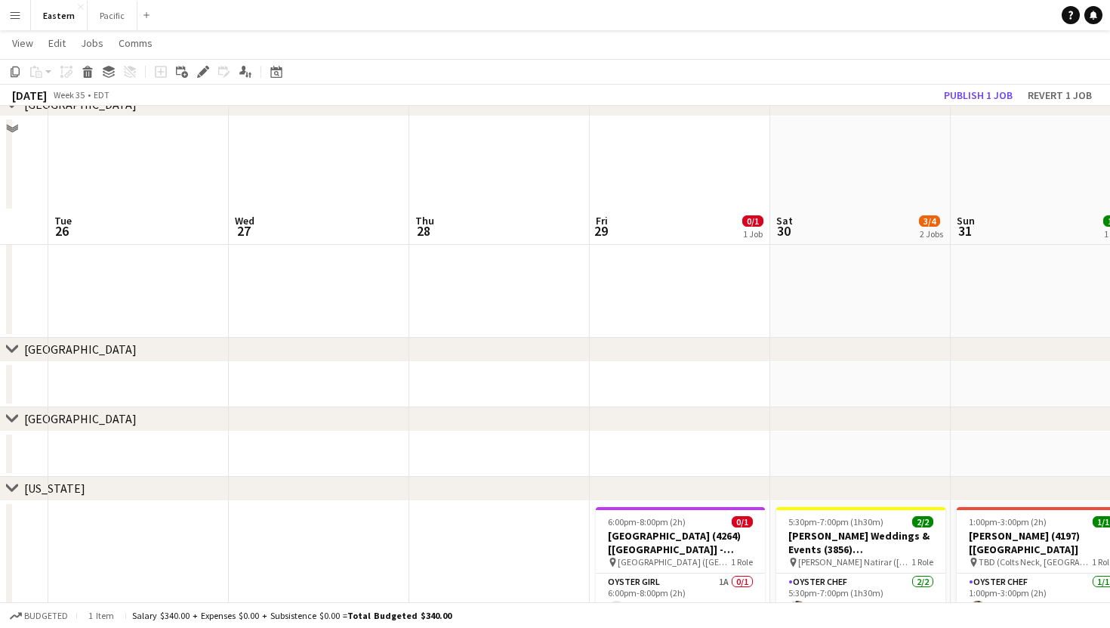
scroll to position [298, 0]
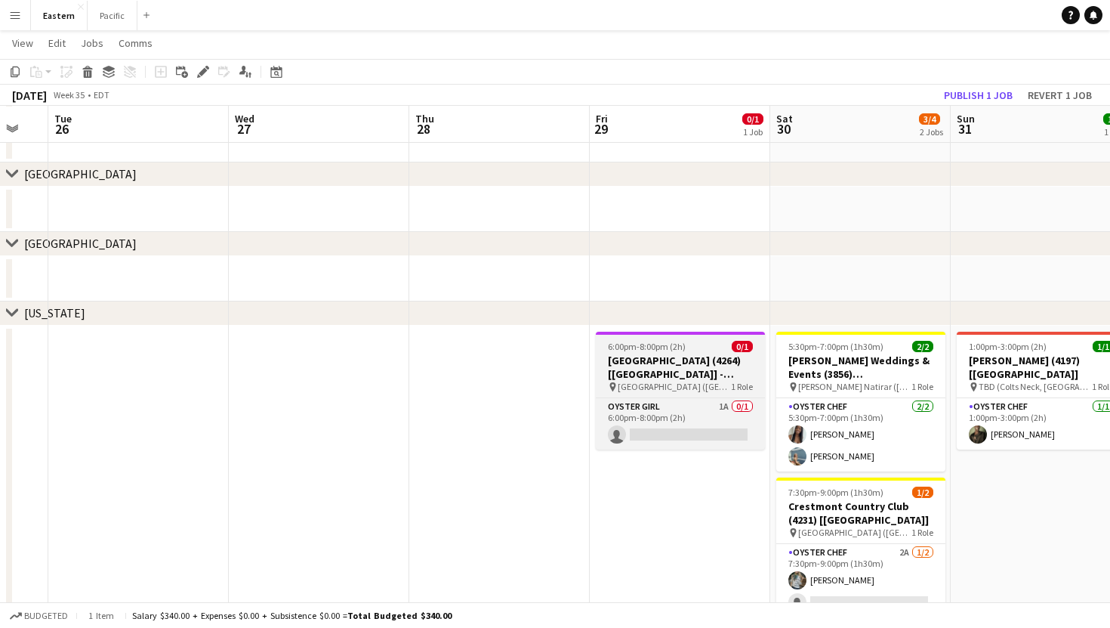
click at [693, 384] on span "[GEOGRAPHIC_DATA] ([GEOGRAPHIC_DATA], [GEOGRAPHIC_DATA])" at bounding box center [674, 386] width 113 height 11
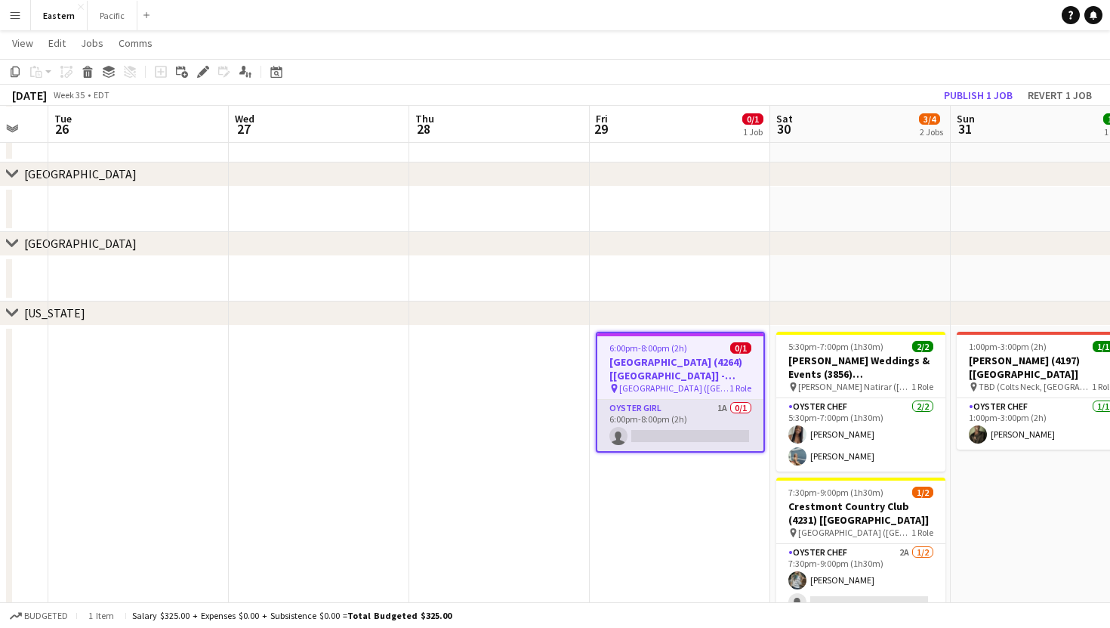
click at [701, 406] on app-card-role "Oyster Girl 1A 0/1 6:00pm-8:00pm (2h) single-neutral-actions" at bounding box center [680, 425] width 166 height 51
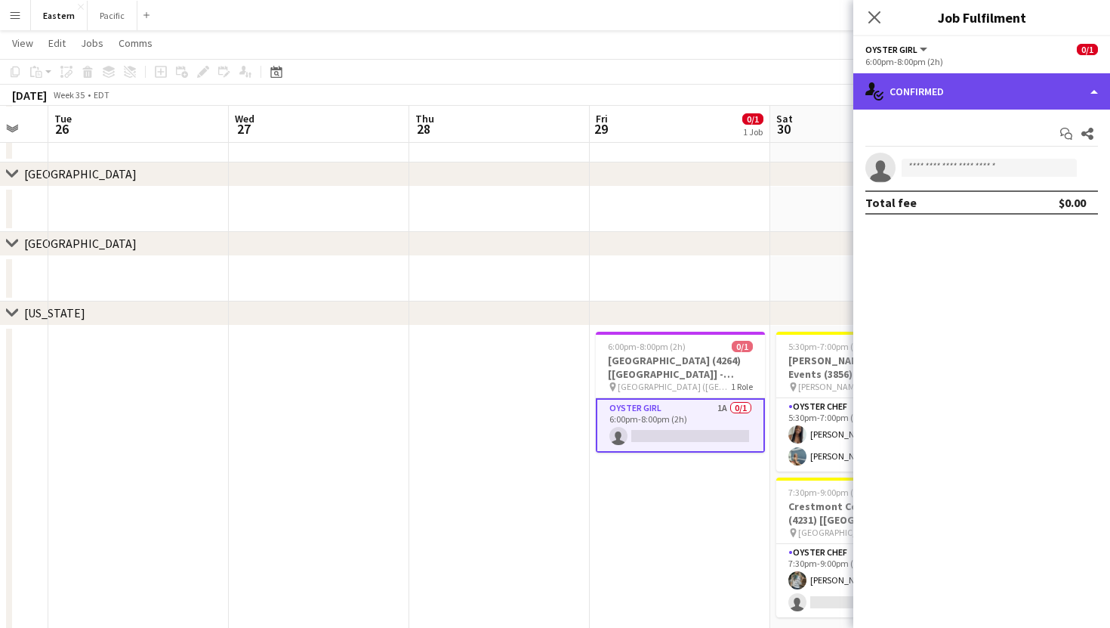
click at [1007, 85] on div "single-neutral-actions-check-2 Confirmed" at bounding box center [981, 91] width 257 height 36
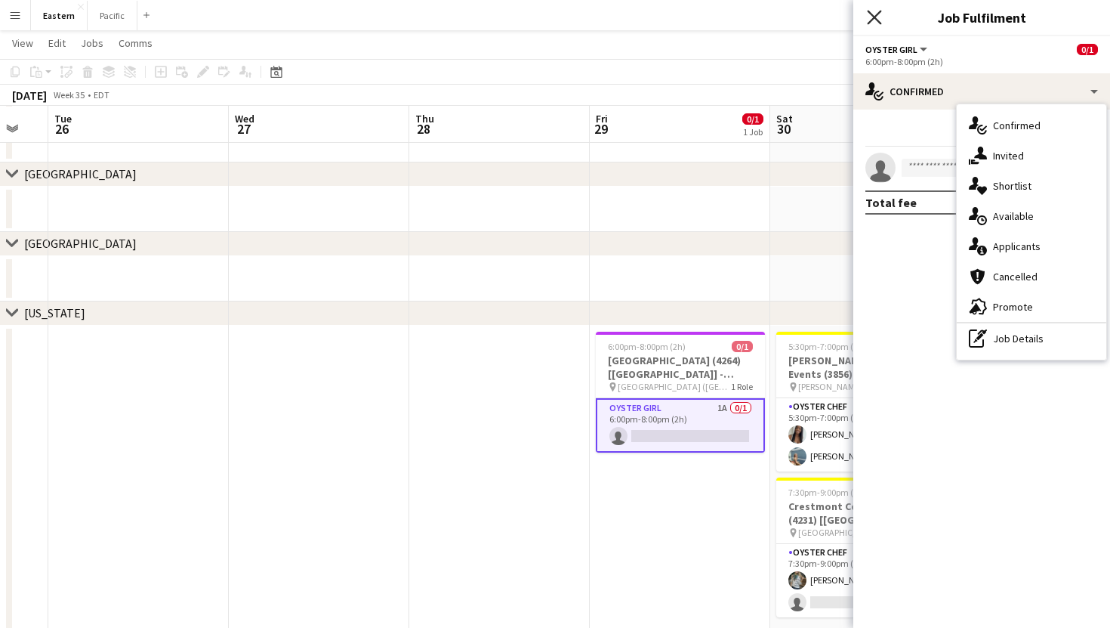
click at [878, 11] on icon "Close pop-in" at bounding box center [874, 17] width 14 height 14
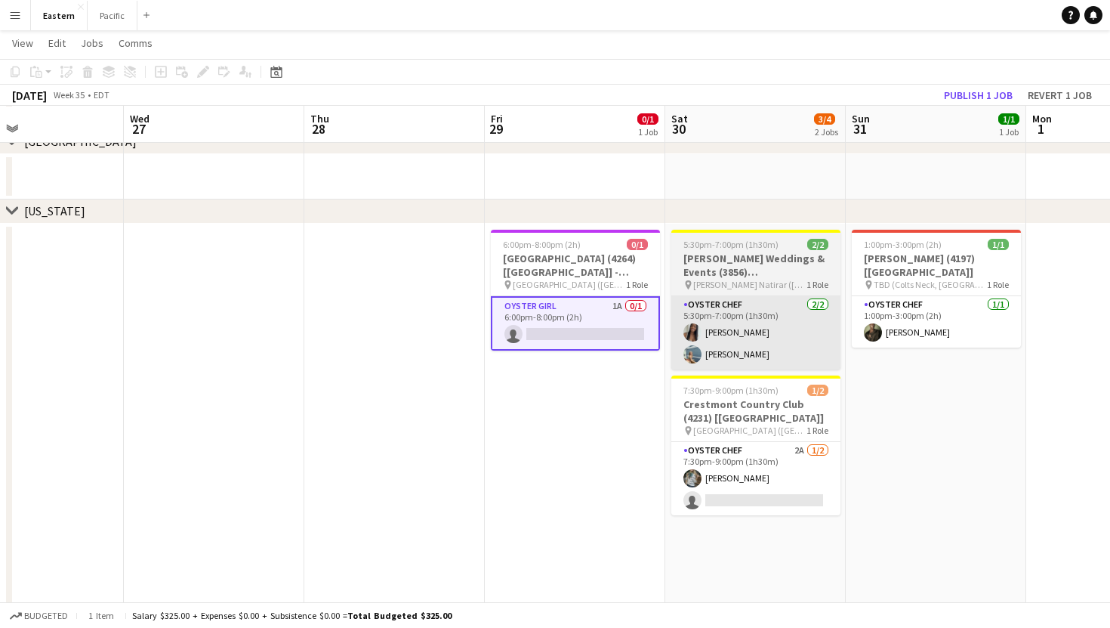
scroll to position [424, 0]
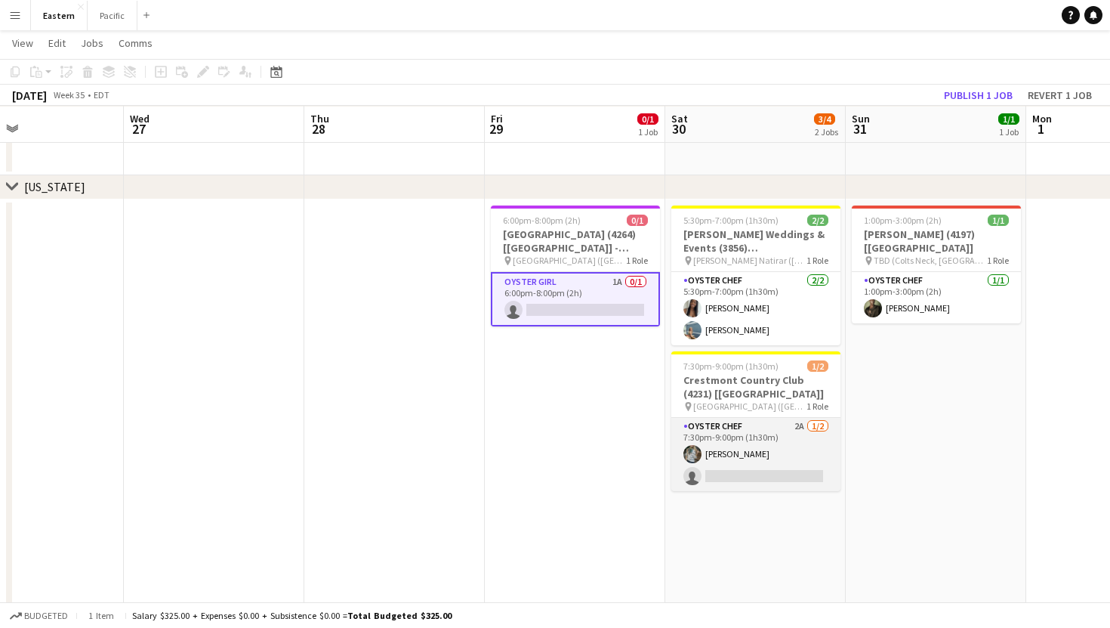
click at [794, 444] on app-card-role "Oyster Chef 2A [DATE] 7:30pm-9:00pm (1h30m) [PERSON_NAME] single-neutral-actions" at bounding box center [755, 454] width 169 height 73
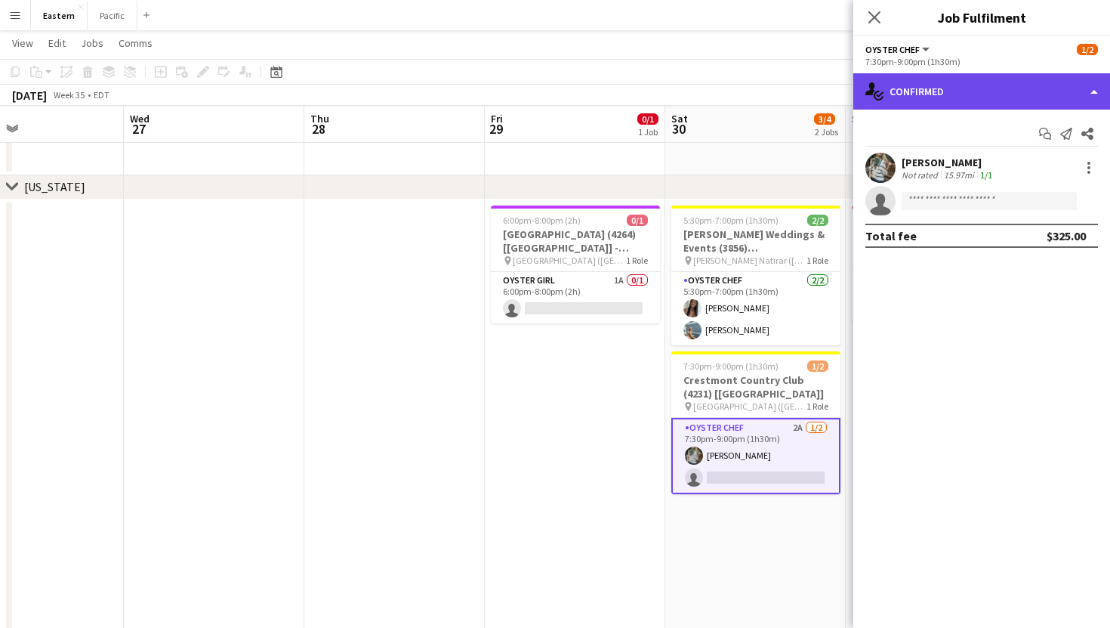
click at [986, 77] on div "single-neutral-actions-check-2 Confirmed" at bounding box center [981, 91] width 257 height 36
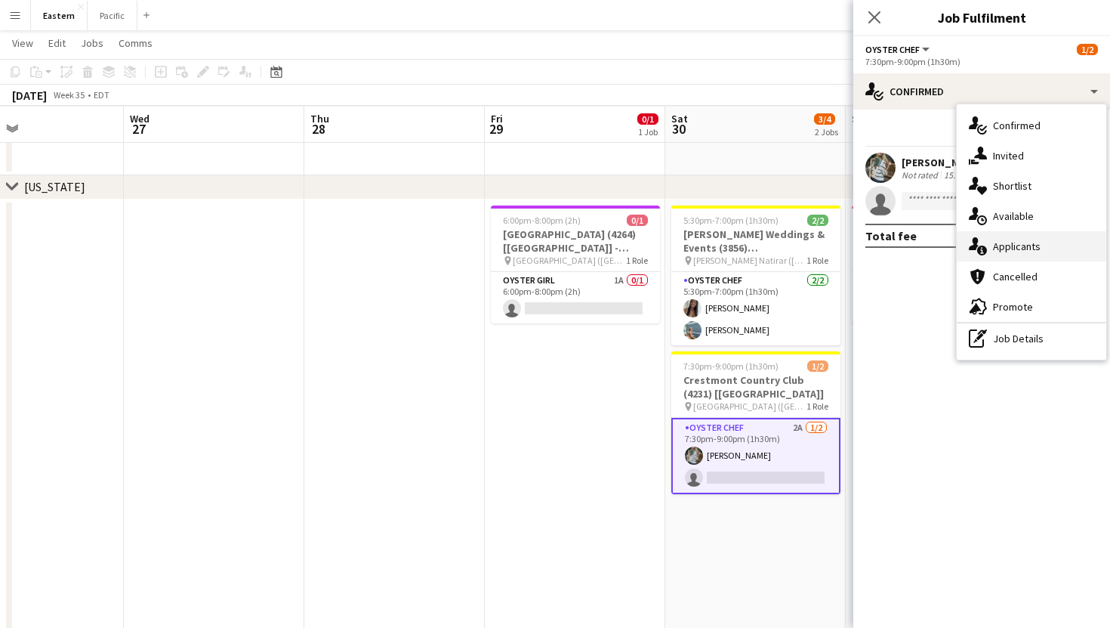
click at [1008, 236] on div "single-neutral-actions-information Applicants" at bounding box center [1032, 246] width 150 height 30
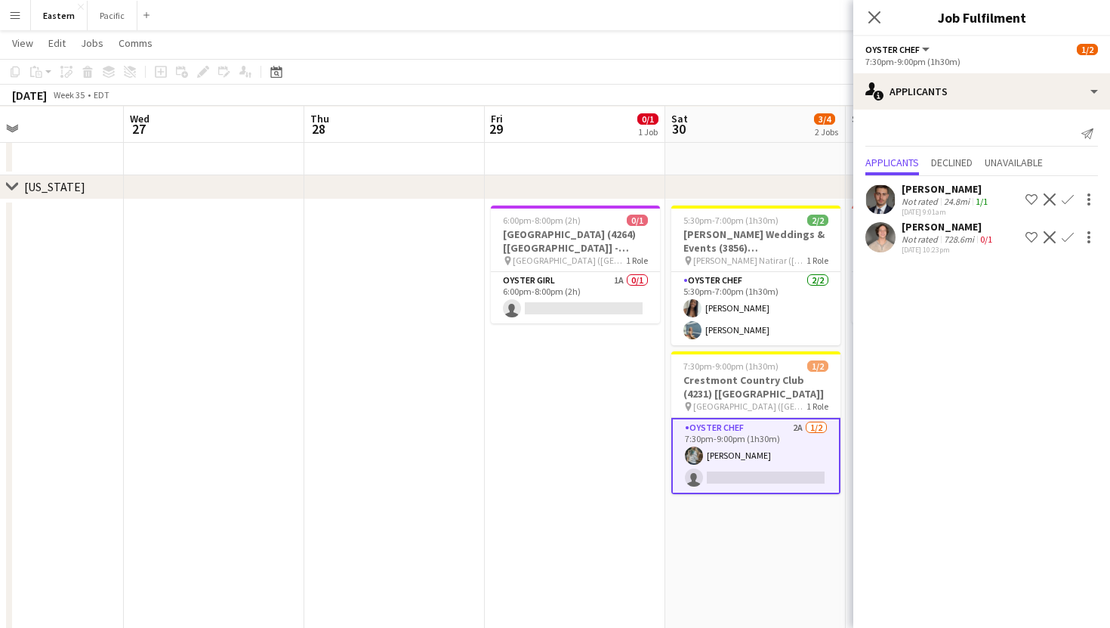
click at [789, 187] on div "chevron-right [US_STATE]" at bounding box center [555, 187] width 1110 height 24
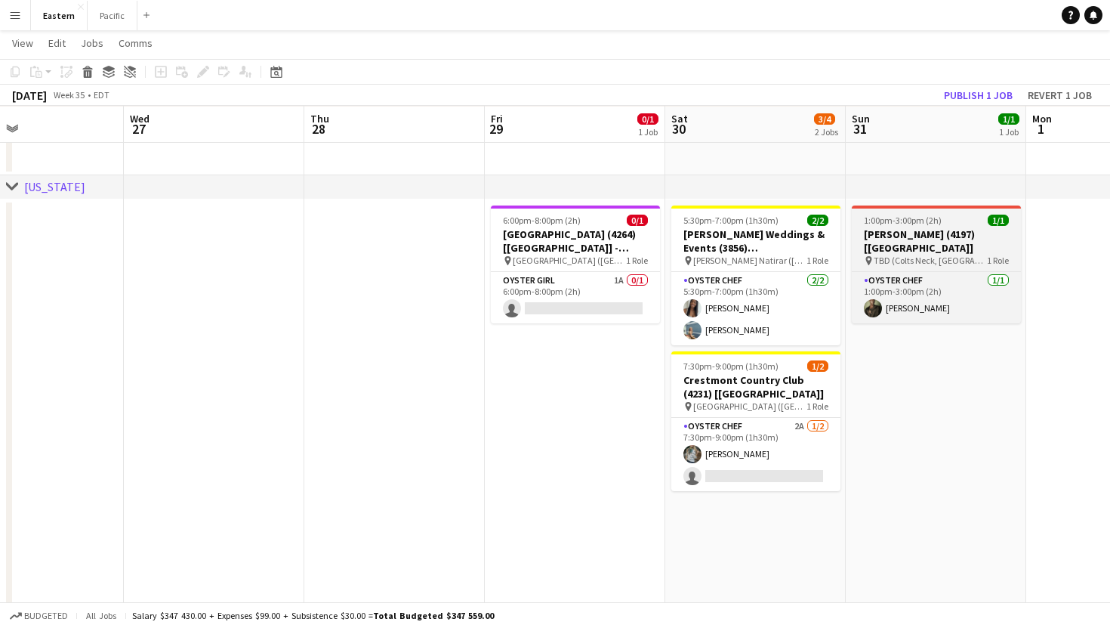
click at [985, 255] on div "pin TBD (Colts Neck, [GEOGRAPHIC_DATA]) 1 Role" at bounding box center [936, 261] width 169 height 12
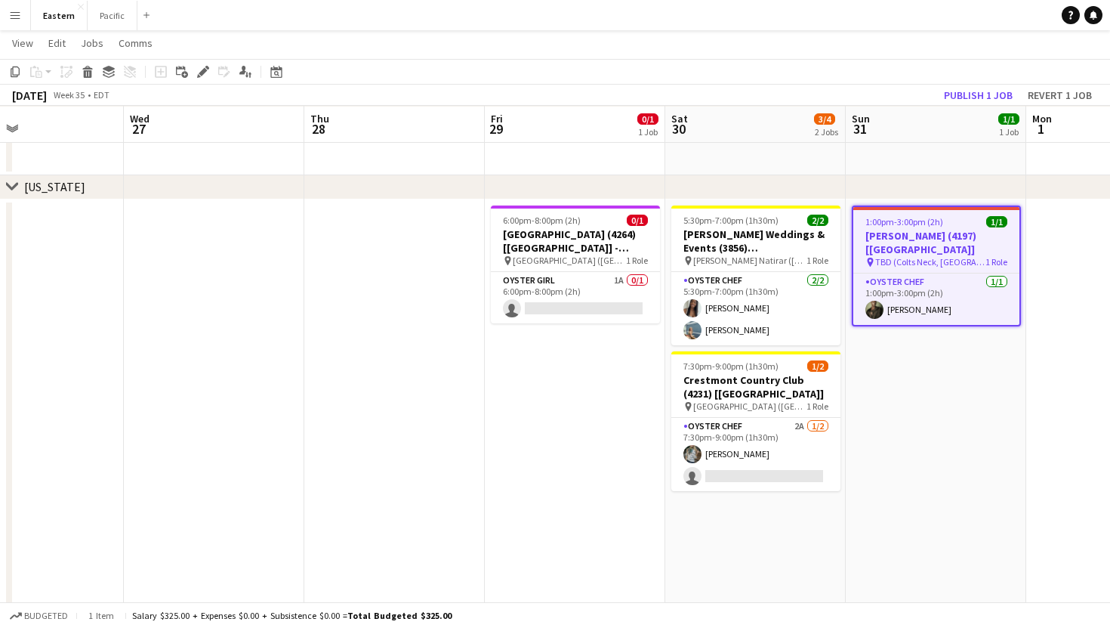
click at [969, 232] on h3 "[PERSON_NAME] (4197) [[GEOGRAPHIC_DATA]]" at bounding box center [936, 242] width 166 height 27
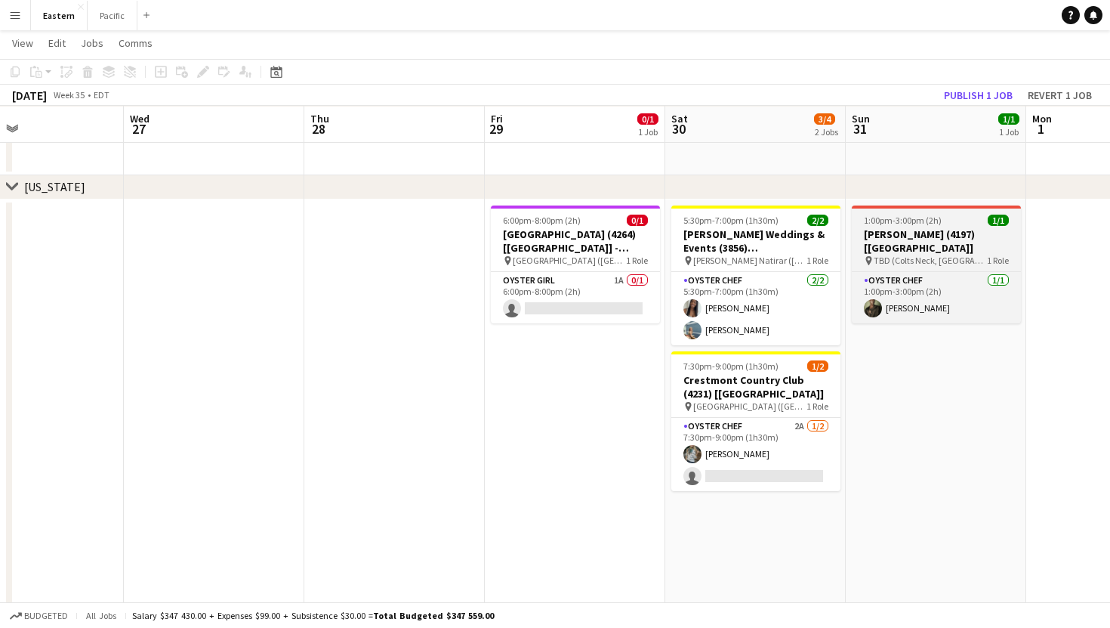
click at [969, 232] on h3 "[PERSON_NAME] (4197) [[GEOGRAPHIC_DATA]]" at bounding box center [936, 240] width 169 height 27
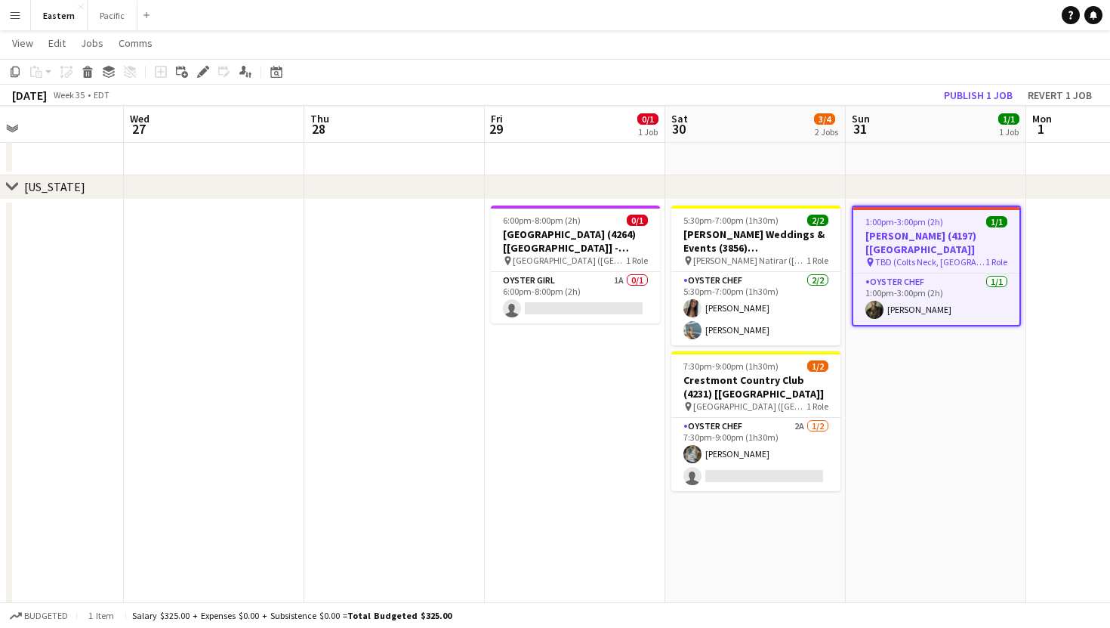
click at [969, 232] on h3 "[PERSON_NAME] (4197) [[GEOGRAPHIC_DATA]]" at bounding box center [936, 242] width 166 height 27
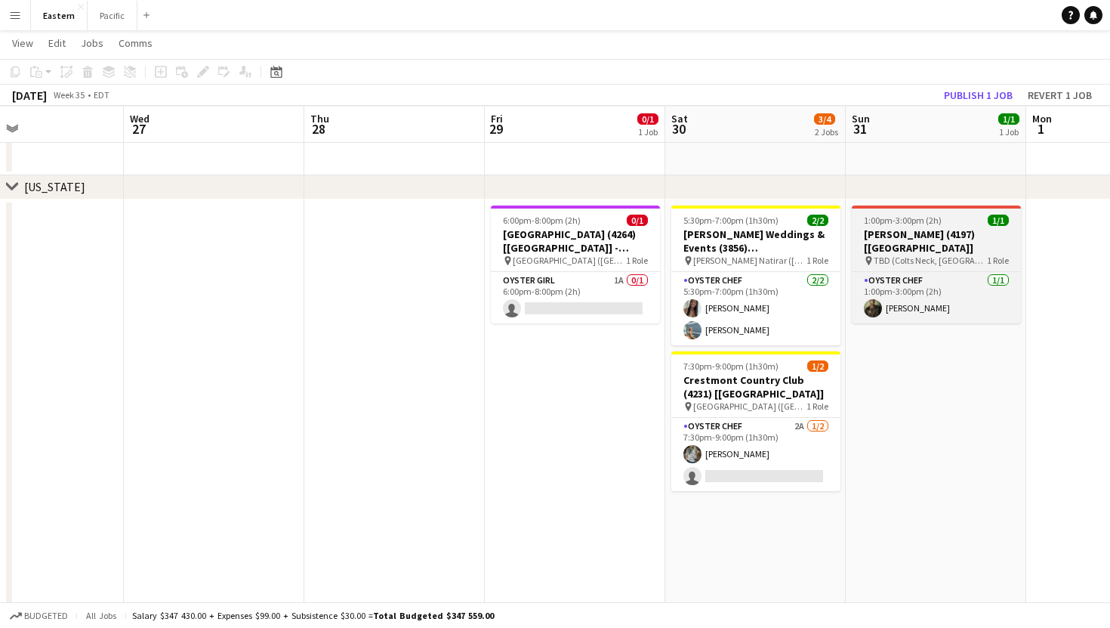
click at [971, 227] on h3 "[PERSON_NAME] (4197) [[GEOGRAPHIC_DATA]]" at bounding box center [936, 240] width 169 height 27
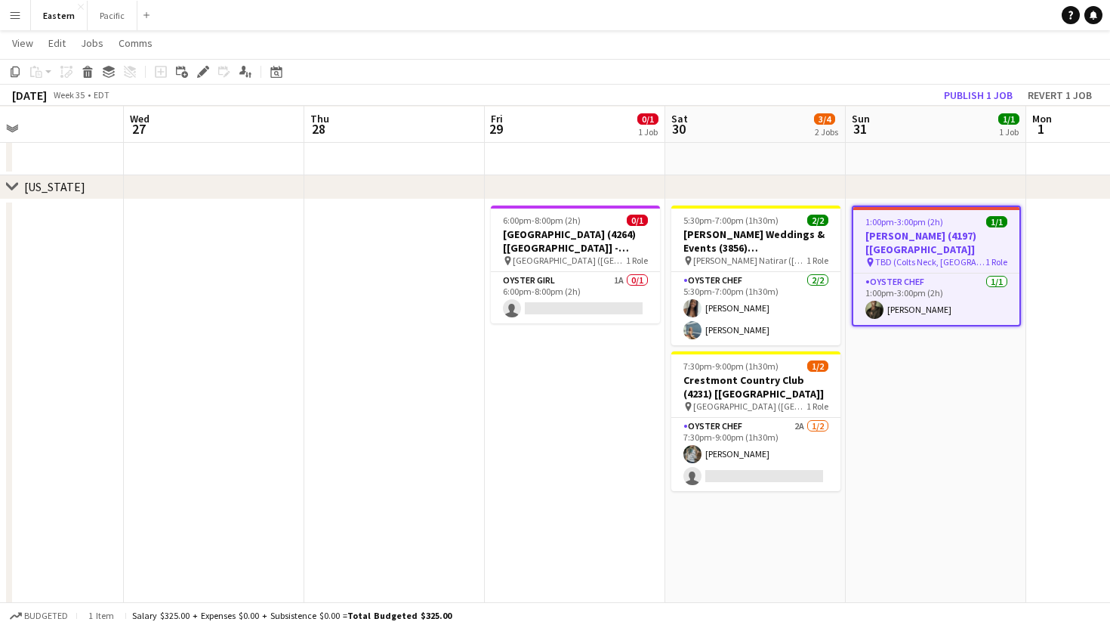
click at [971, 227] on app-job-card "1:00pm-3:00pm (2h) 1/1 [PERSON_NAME] (4197) [[GEOGRAPHIC_DATA]] pin TBD (Colts …" at bounding box center [936, 265] width 169 height 121
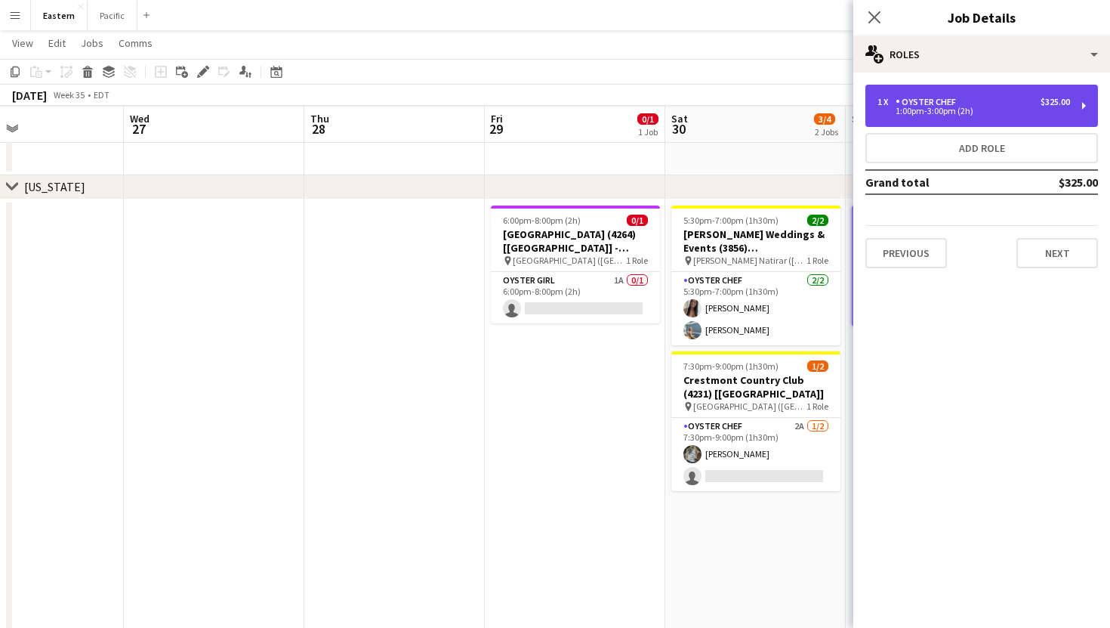
click at [1038, 90] on div "1 x Oyster Chef $325.00 1:00pm-3:00pm (2h)" at bounding box center [982, 106] width 233 height 42
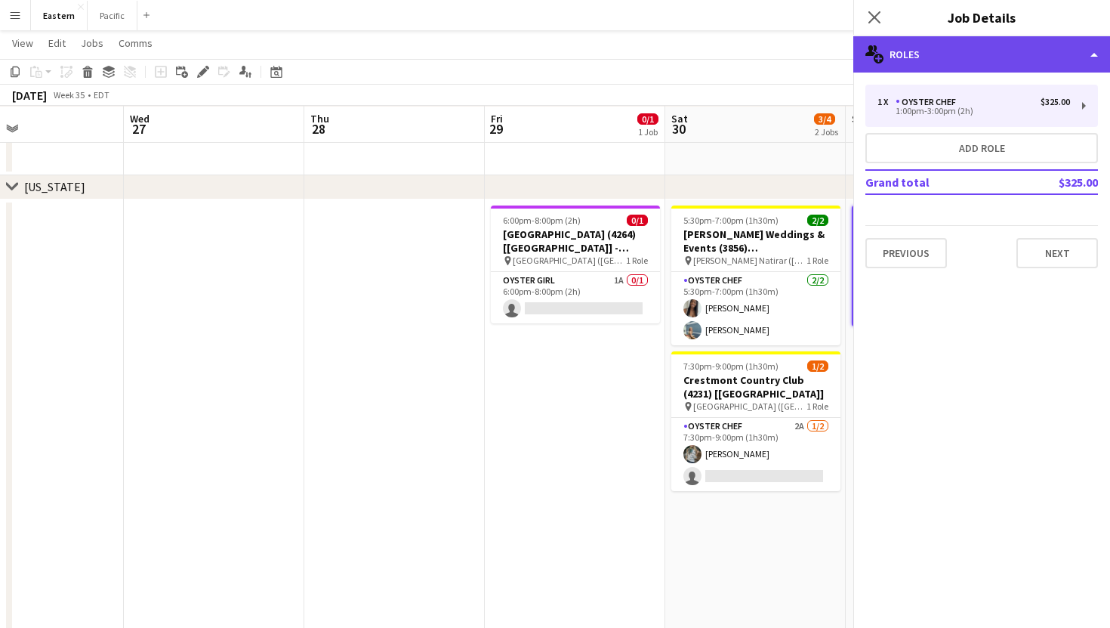
click at [1049, 55] on div "multiple-users-add Roles" at bounding box center [981, 54] width 257 height 36
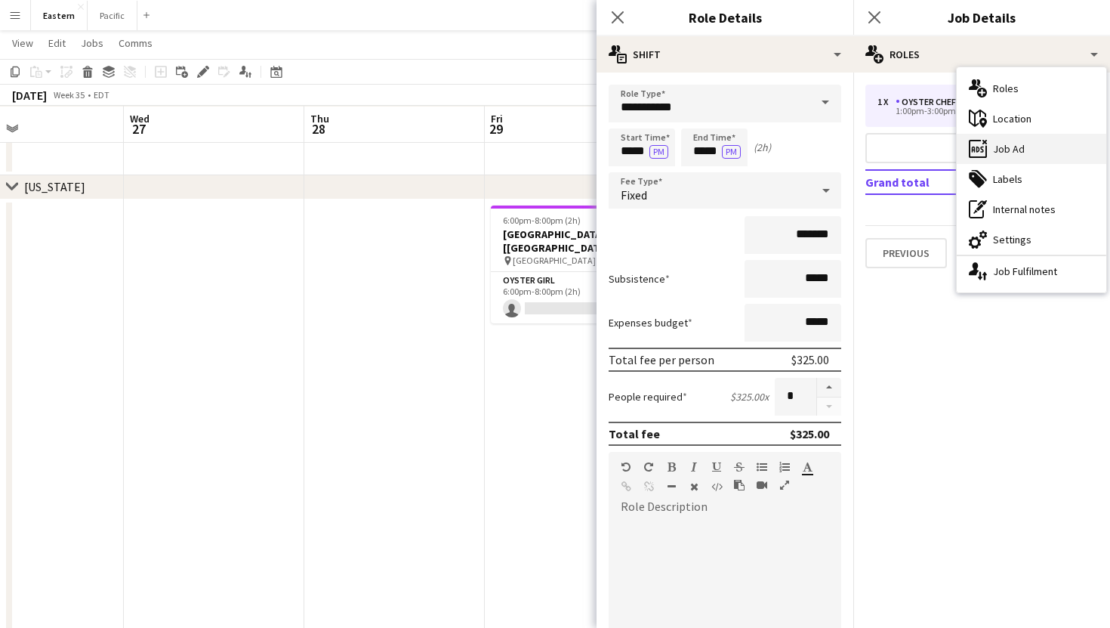
click at [1030, 143] on div "ads-window Job Ad" at bounding box center [1032, 149] width 150 height 30
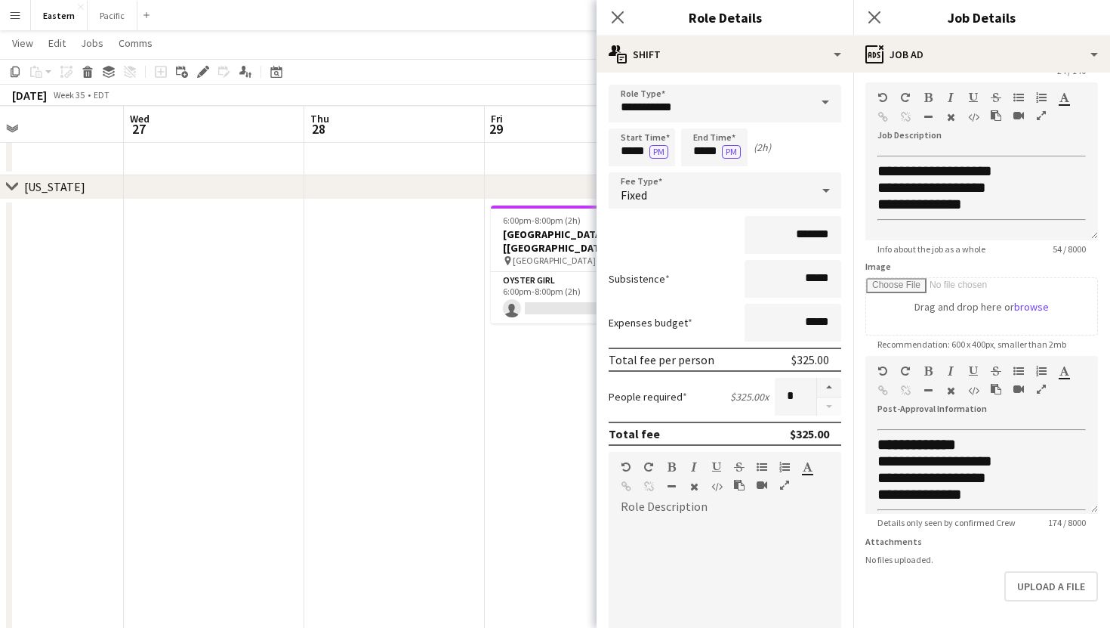
scroll to position [0, 0]
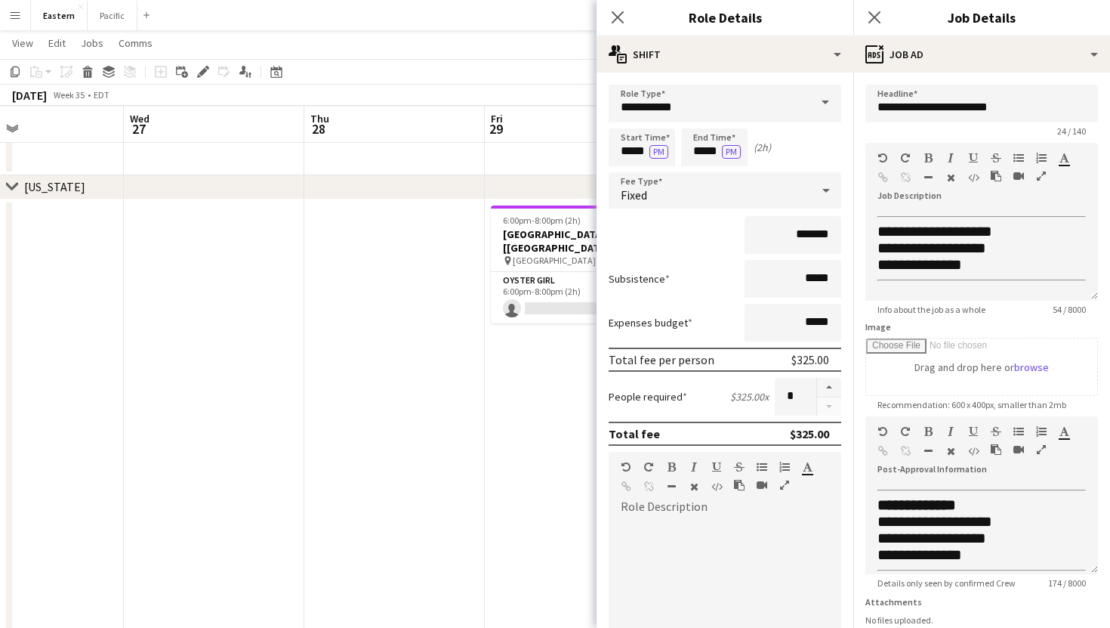
click at [878, 34] on div "Close pop-in" at bounding box center [874, 17] width 42 height 35
click at [878, 14] on icon at bounding box center [874, 17] width 14 height 14
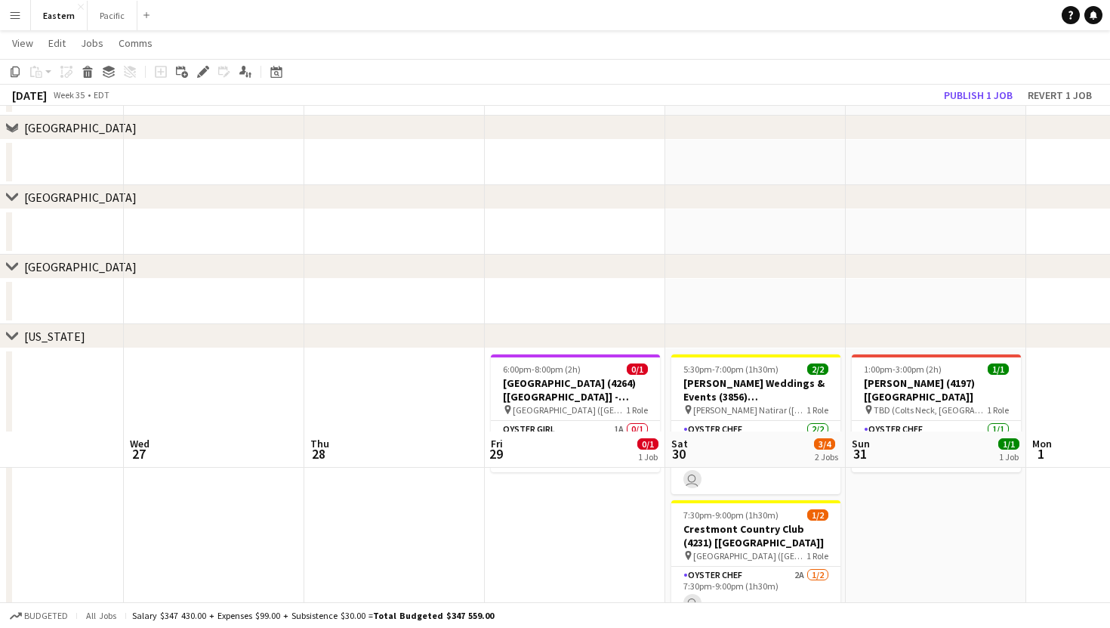
scroll to position [424, 0]
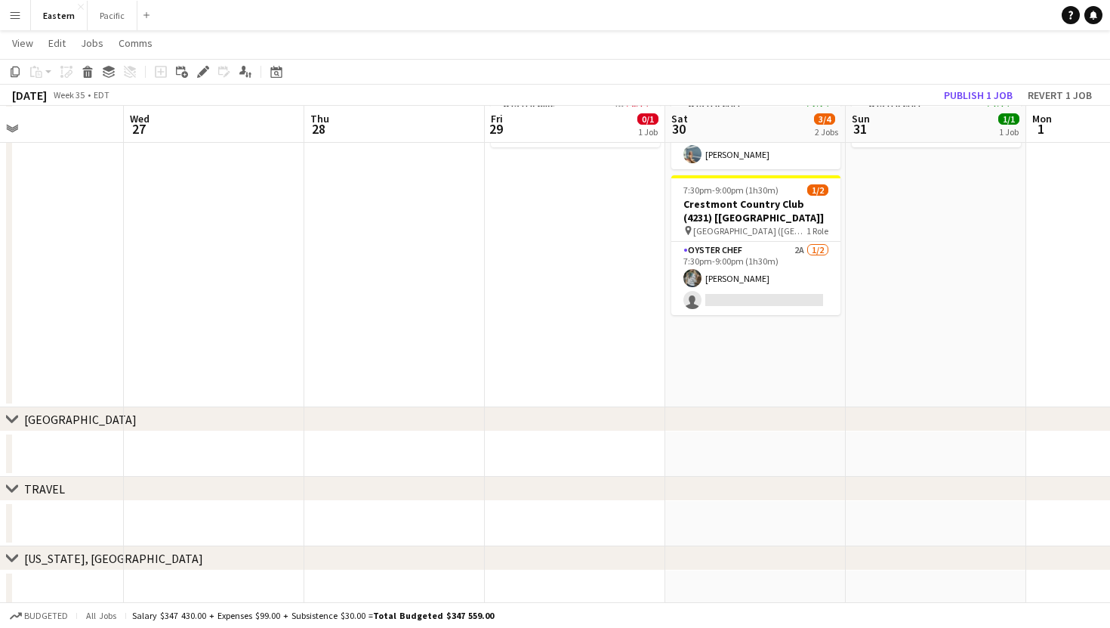
click at [424, 201] on div "11:00am-1:00pm (2h) 5/5 Training Day 2 ([GEOGRAPHIC_DATA]) pin Ohm 2 Roles Trai…" at bounding box center [665, 215] width 2166 height 384
